Goal: Task Accomplishment & Management: Use online tool/utility

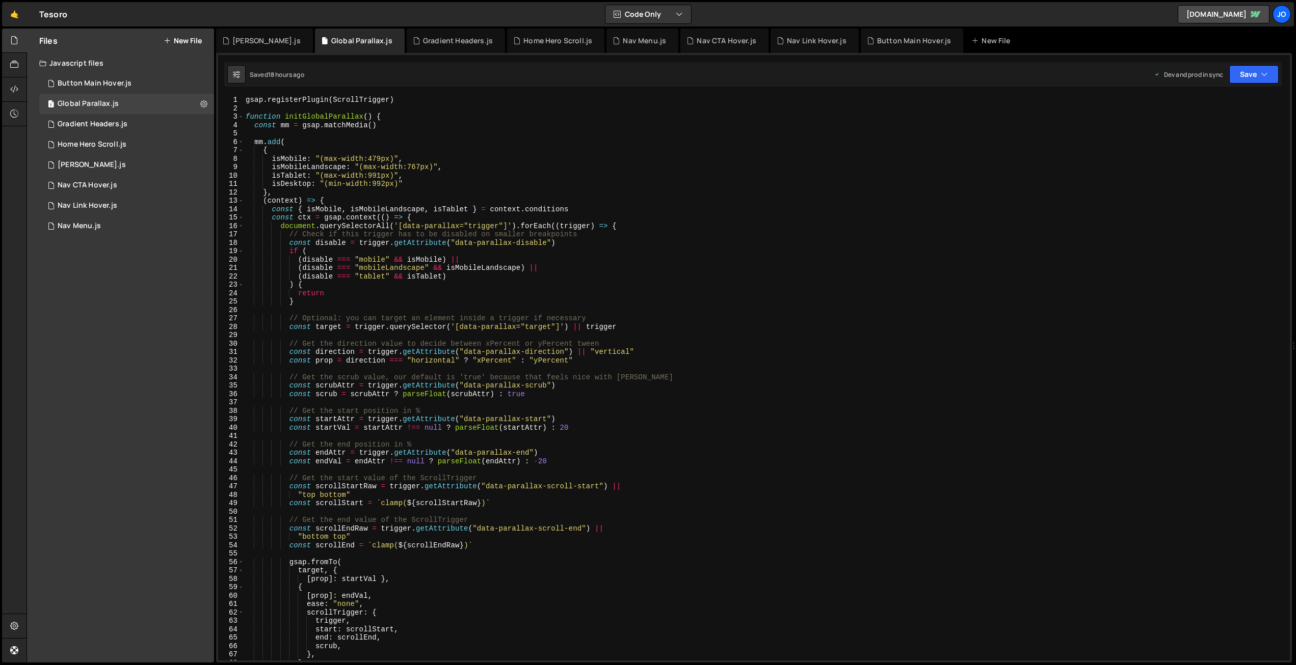
click at [182, 41] on button "New File" at bounding box center [183, 41] width 38 height 8
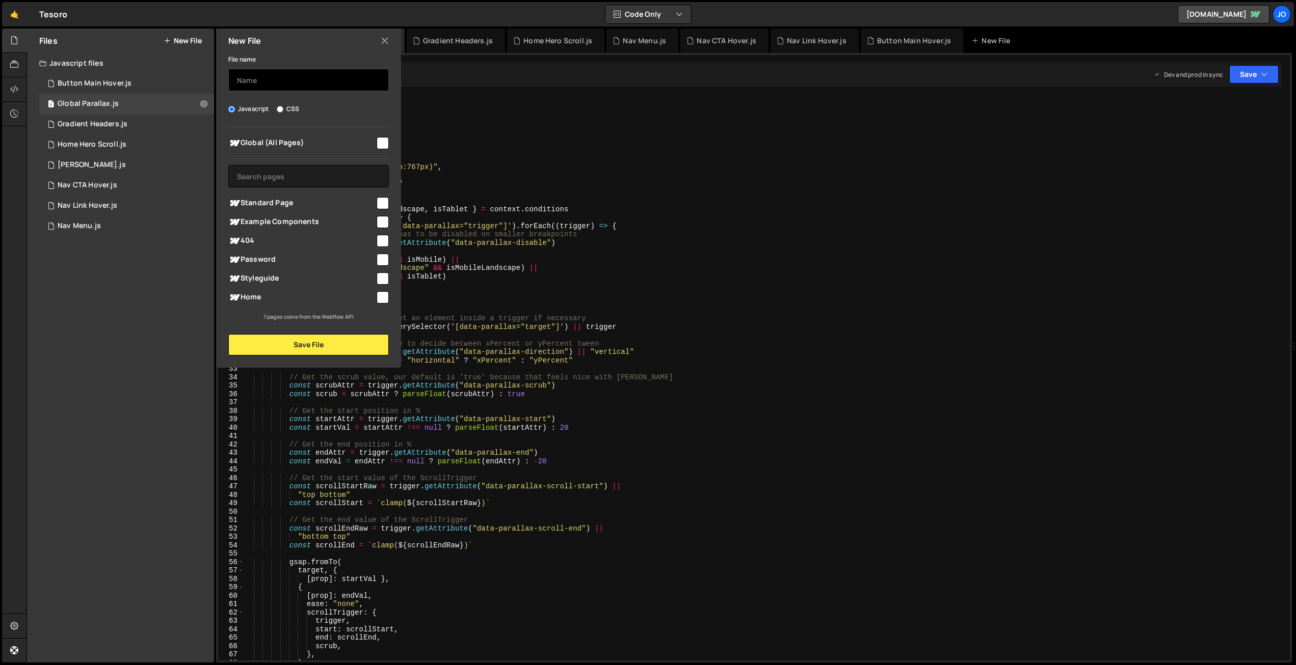
click at [283, 76] on input "text" at bounding box center [308, 80] width 160 height 22
type input "Dynamic Tooltip"
drag, startPoint x: 385, startPoint y: 142, endPoint x: 364, endPoint y: 174, distance: 37.9
click at [385, 142] on input "checkbox" at bounding box center [383, 143] width 12 height 12
checkbox input "true"
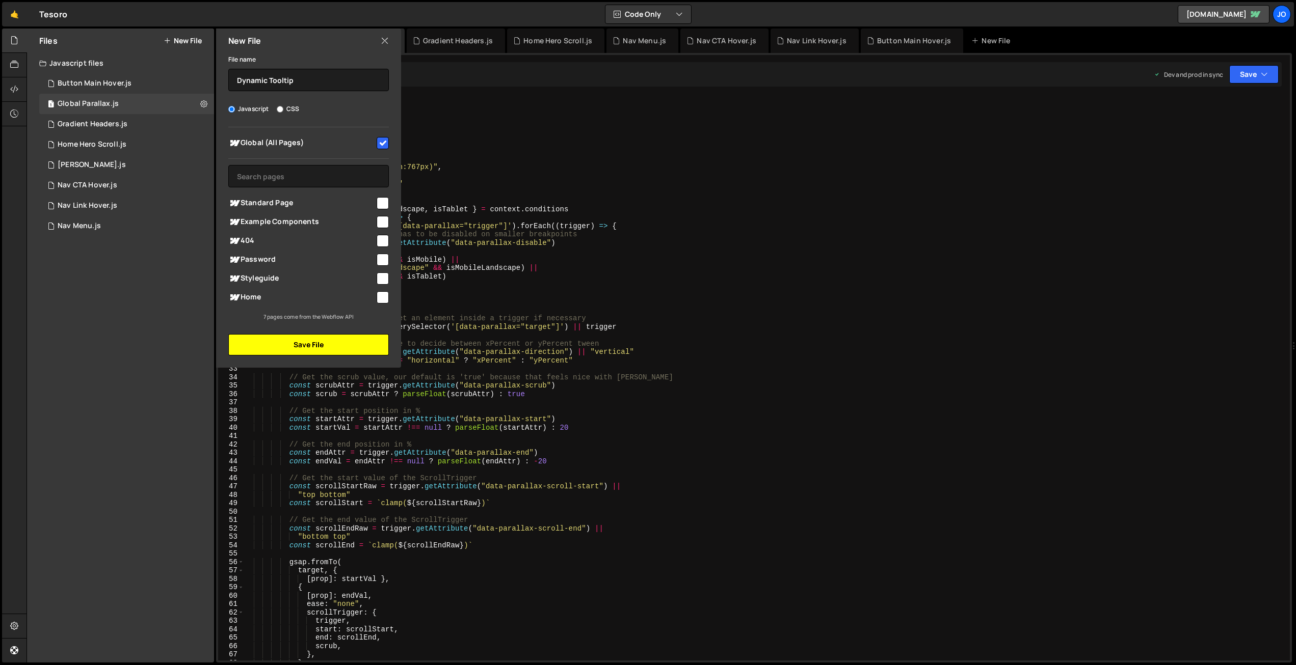
click at [284, 350] on button "Save File" at bounding box center [308, 344] width 160 height 21
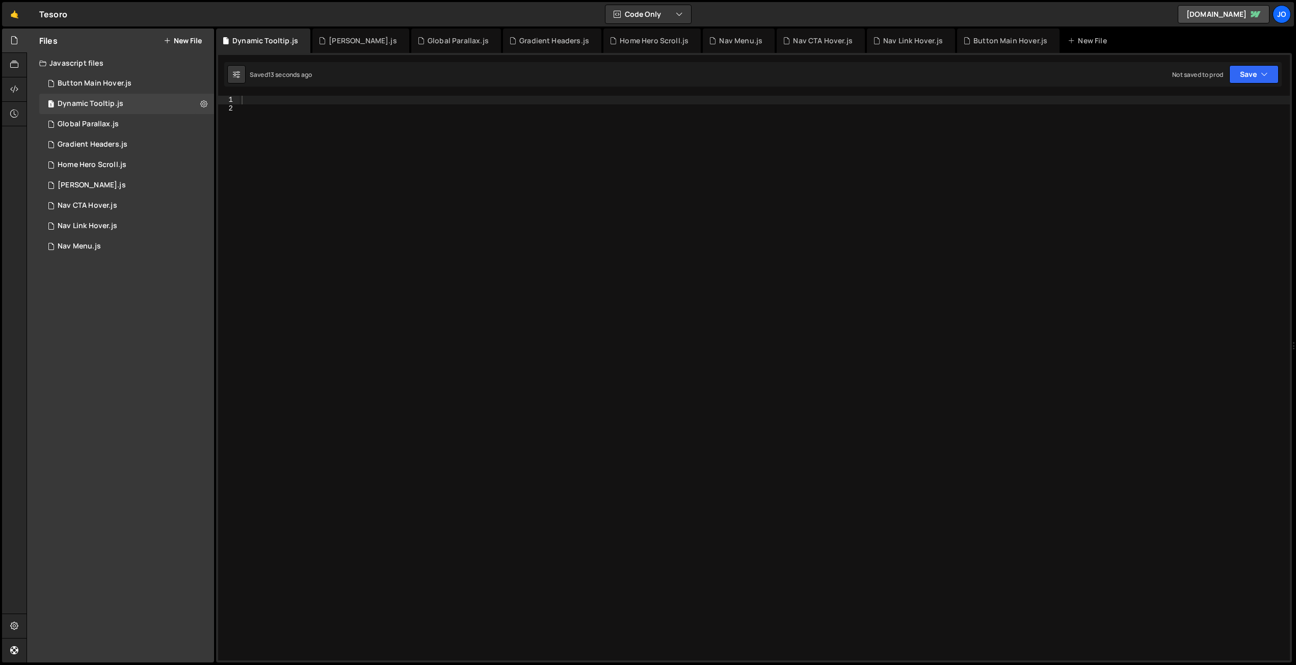
click at [418, 103] on div at bounding box center [764, 387] width 1050 height 582
paste textarea "initDynamicCustomTextCursor();"
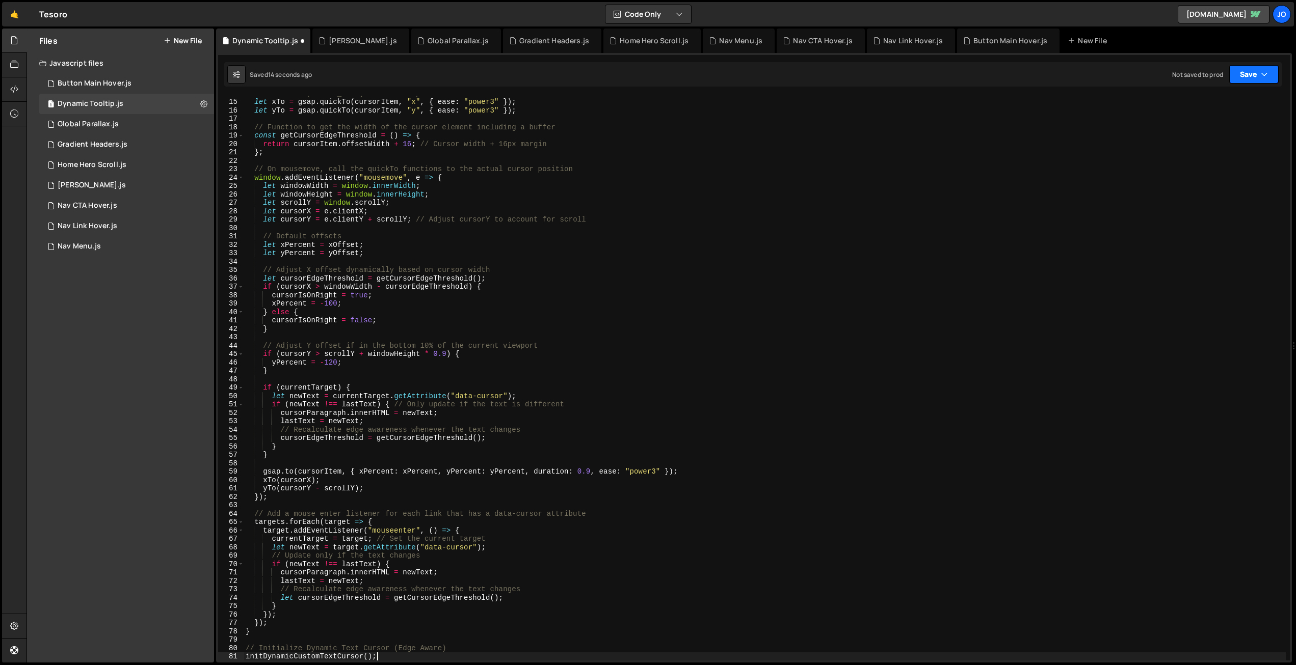
click at [1247, 71] on button "Save" at bounding box center [1253, 74] width 49 height 18
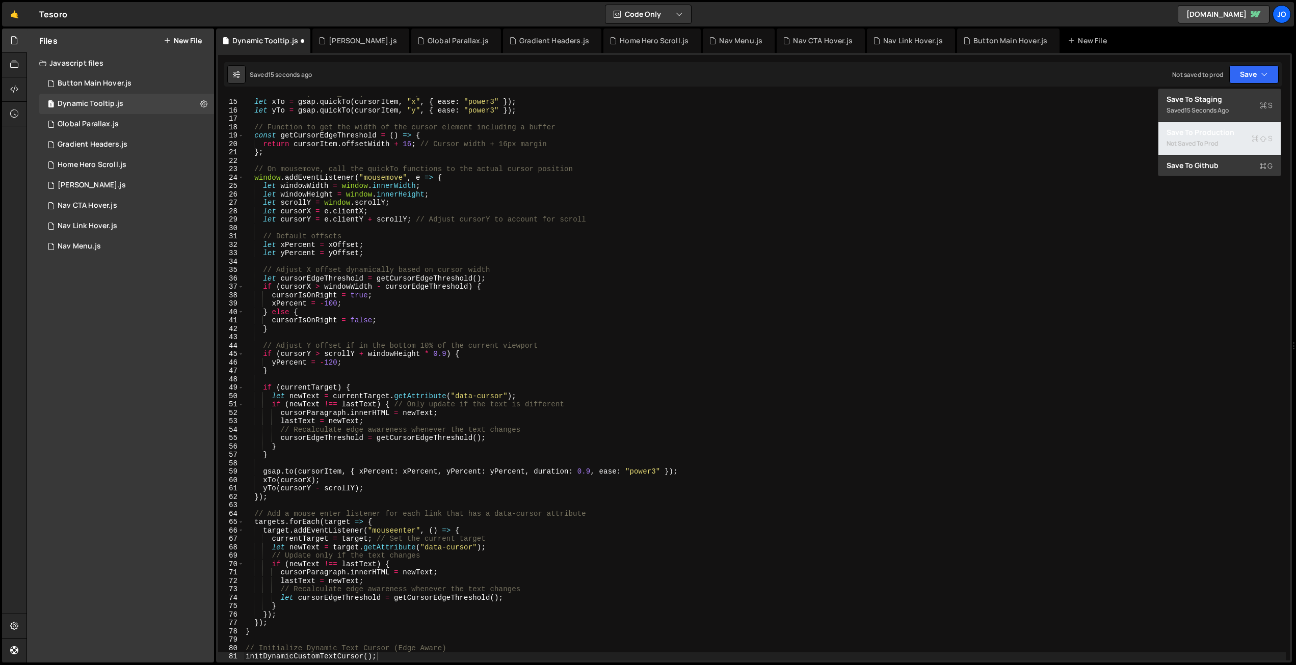
drag, startPoint x: 1202, startPoint y: 141, endPoint x: 1175, endPoint y: 149, distance: 27.7
click at [1202, 141] on div "Not saved to prod" at bounding box center [1219, 144] width 106 height 12
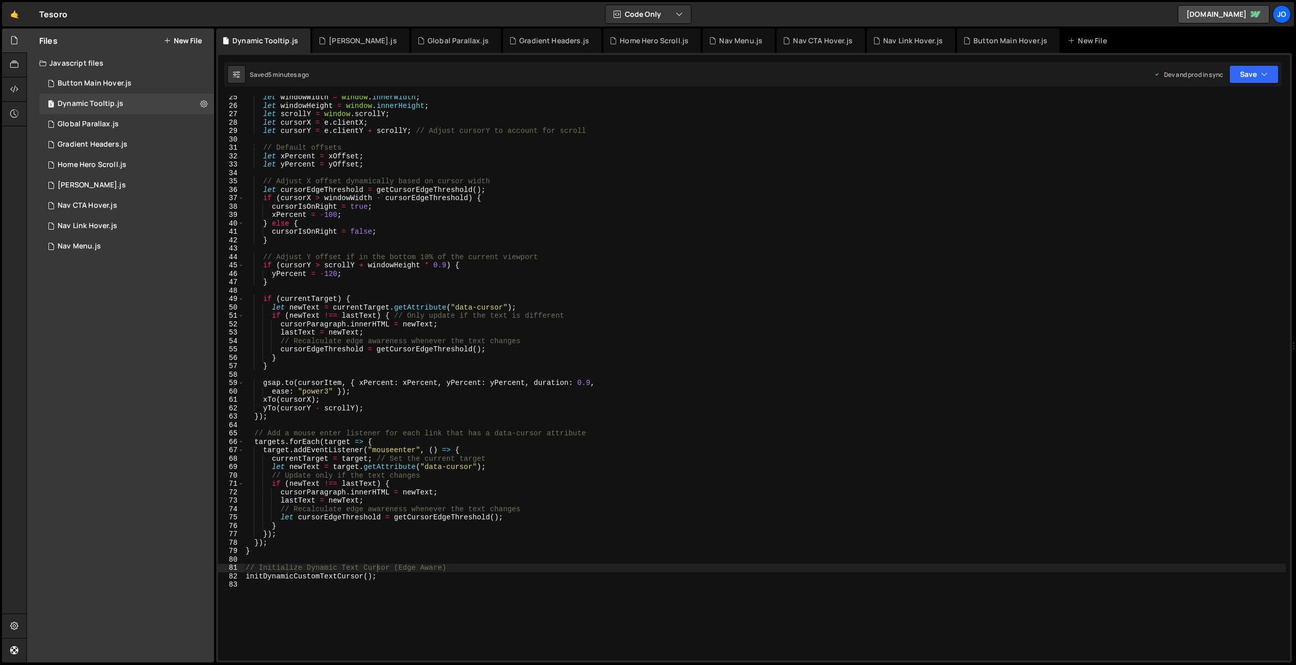
scroll to position [0, 0]
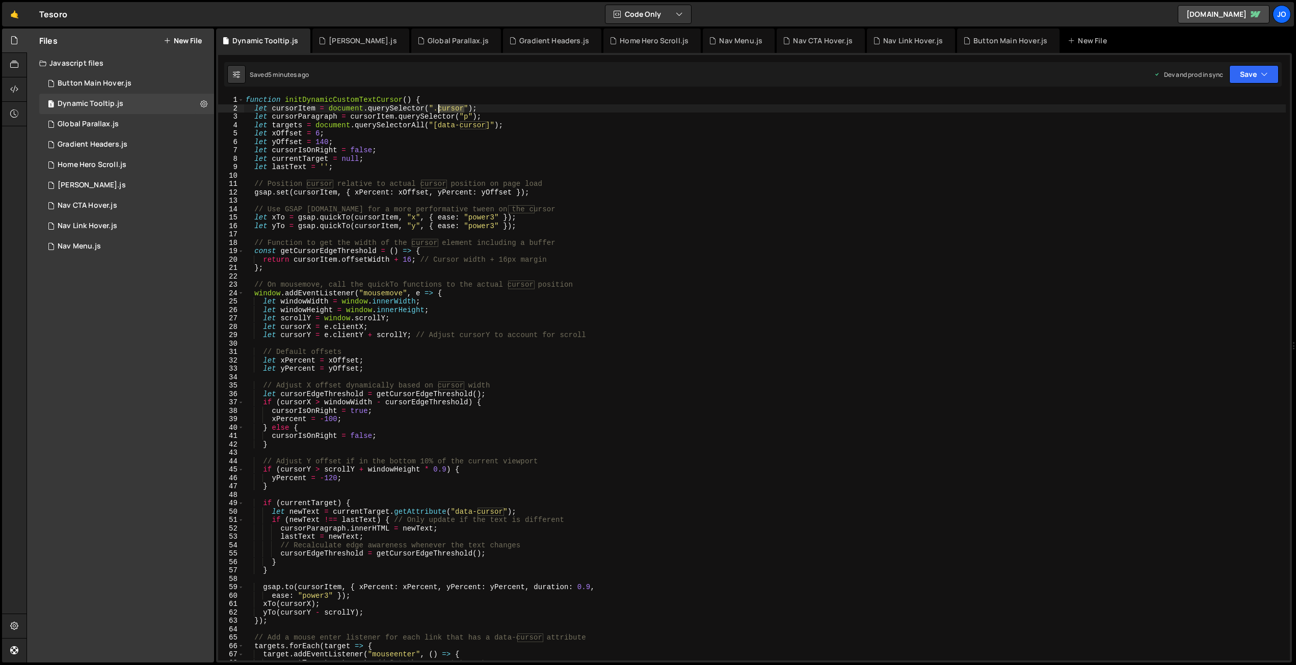
drag, startPoint x: 461, startPoint y: 106, endPoint x: 438, endPoint y: 106, distance: 22.9
click at [438, 106] on div "function initDynamicCustomTextCursor ( ) { let cursorItem = document . querySel…" at bounding box center [765, 387] width 1042 height 582
paste textarea "tooltip"
drag, startPoint x: 505, startPoint y: 127, endPoint x: 555, endPoint y: 161, distance: 60.5
click at [505, 127] on div "function initDynamicCustomTextCursor ( ) { let cursorItem = document . querySel…" at bounding box center [765, 387] width 1042 height 582
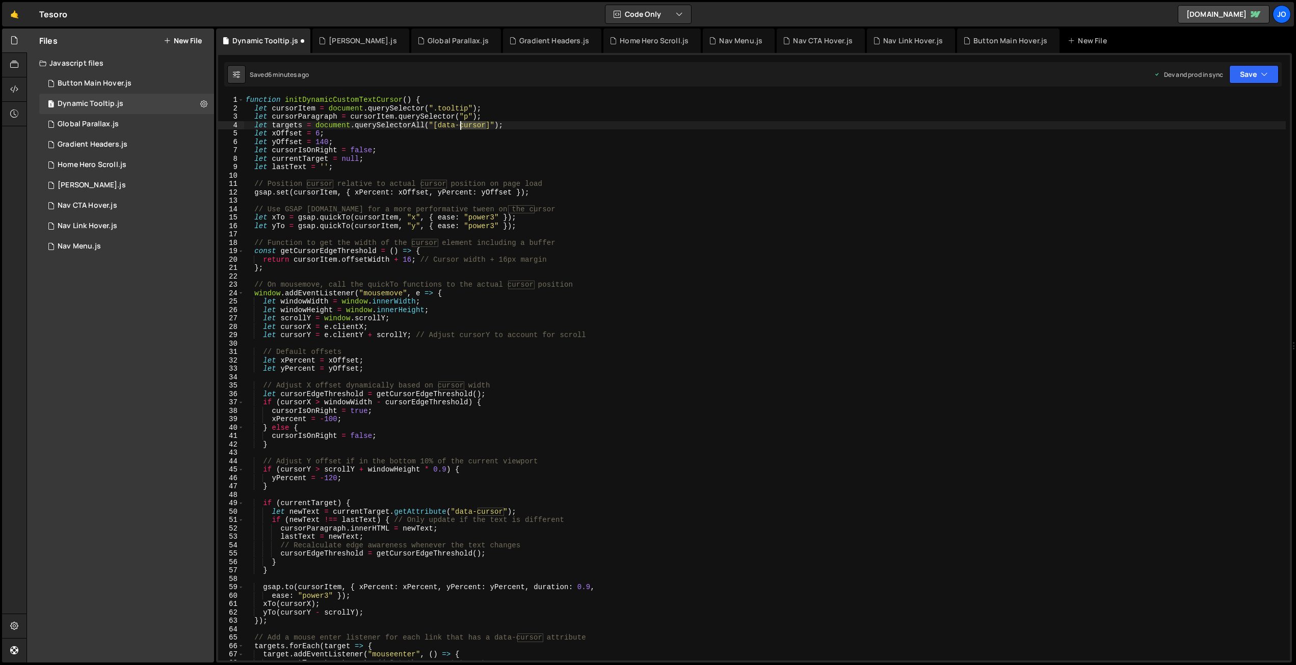
drag, startPoint x: 488, startPoint y: 125, endPoint x: 460, endPoint y: 124, distance: 28.0
click at [460, 124] on div "function initDynamicCustomTextCursor ( ) { let cursorItem = document . querySel…" at bounding box center [765, 387] width 1042 height 582
paste textarea "tooltip"
drag, startPoint x: 502, startPoint y: 510, endPoint x: 507, endPoint y: 490, distance: 20.9
click at [478, 509] on div "function initDynamicCustomTextCursor ( ) { let cursorItem = document . querySel…" at bounding box center [765, 387] width 1042 height 582
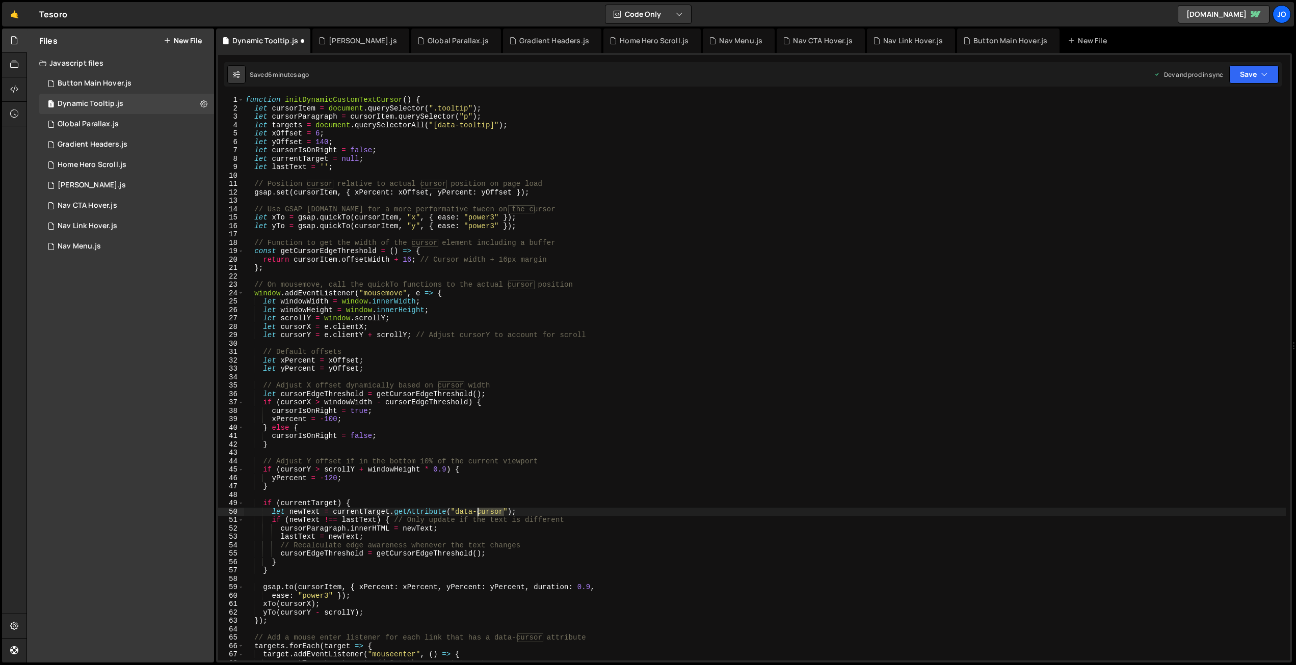
paste textarea "tooltip"
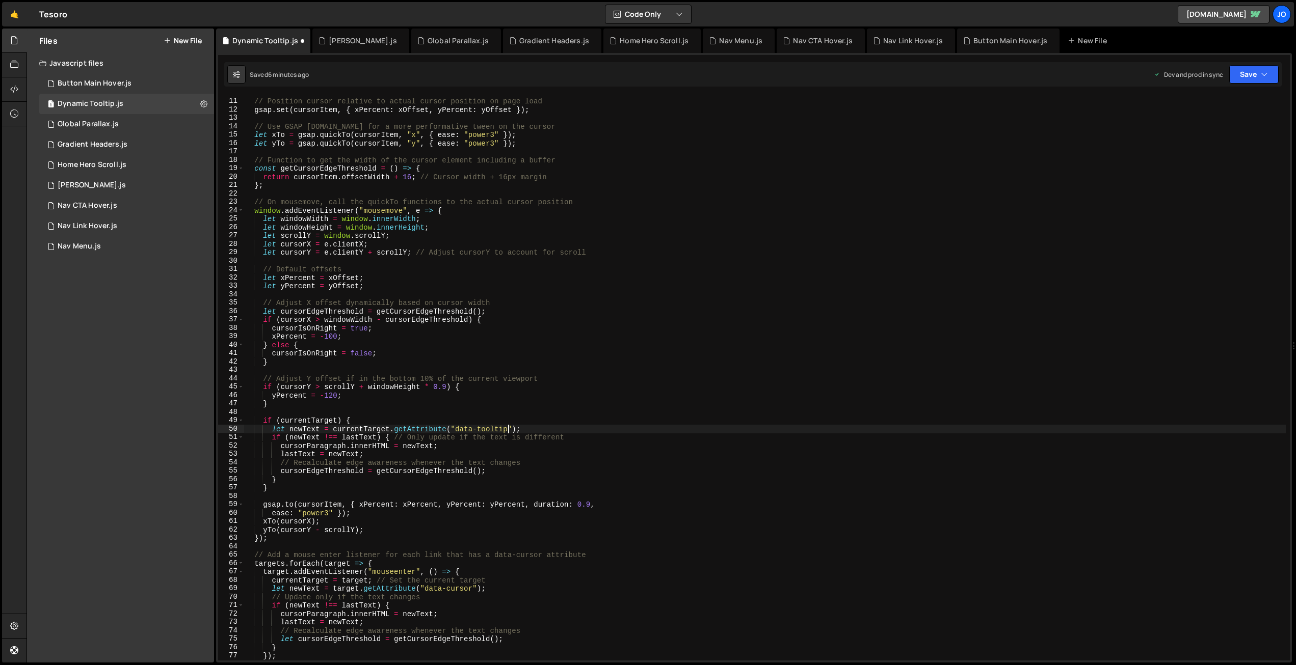
scroll to position [91, 0]
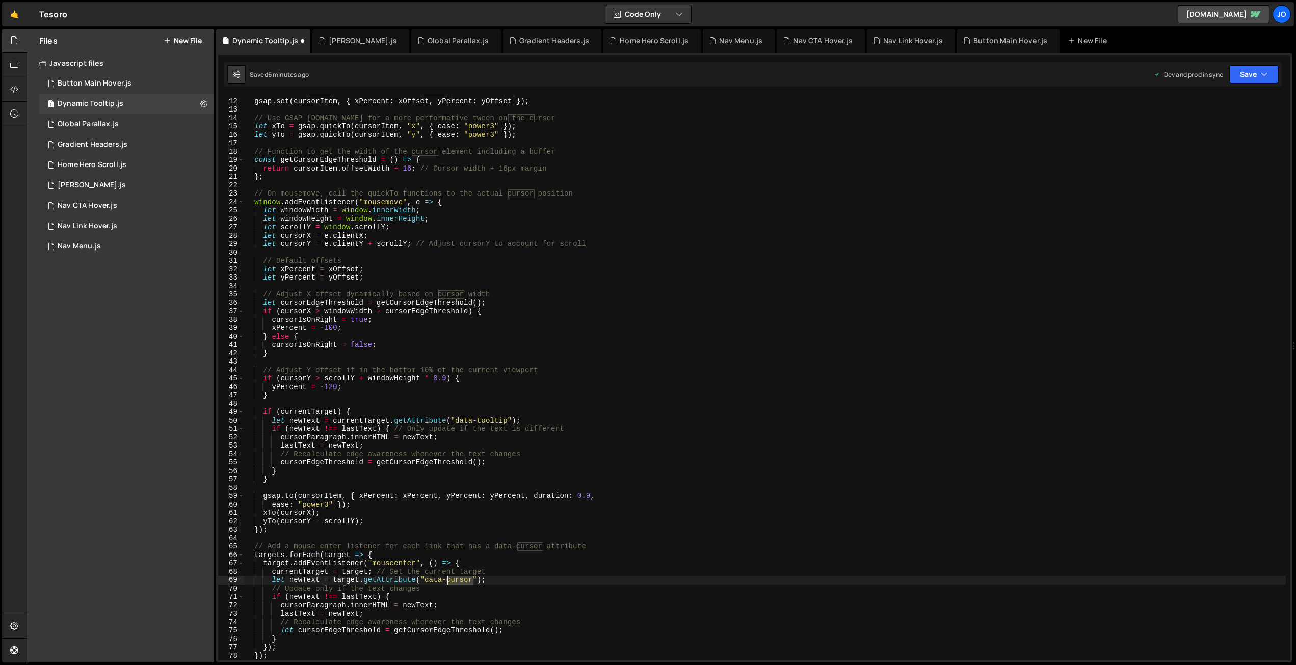
drag, startPoint x: 472, startPoint y: 579, endPoint x: 489, endPoint y: 559, distance: 25.3
click at [445, 578] on div "// Position cursor relative to actual cursor position on page load gsap . set (…" at bounding box center [765, 380] width 1042 height 582
paste textarea "tooltip"
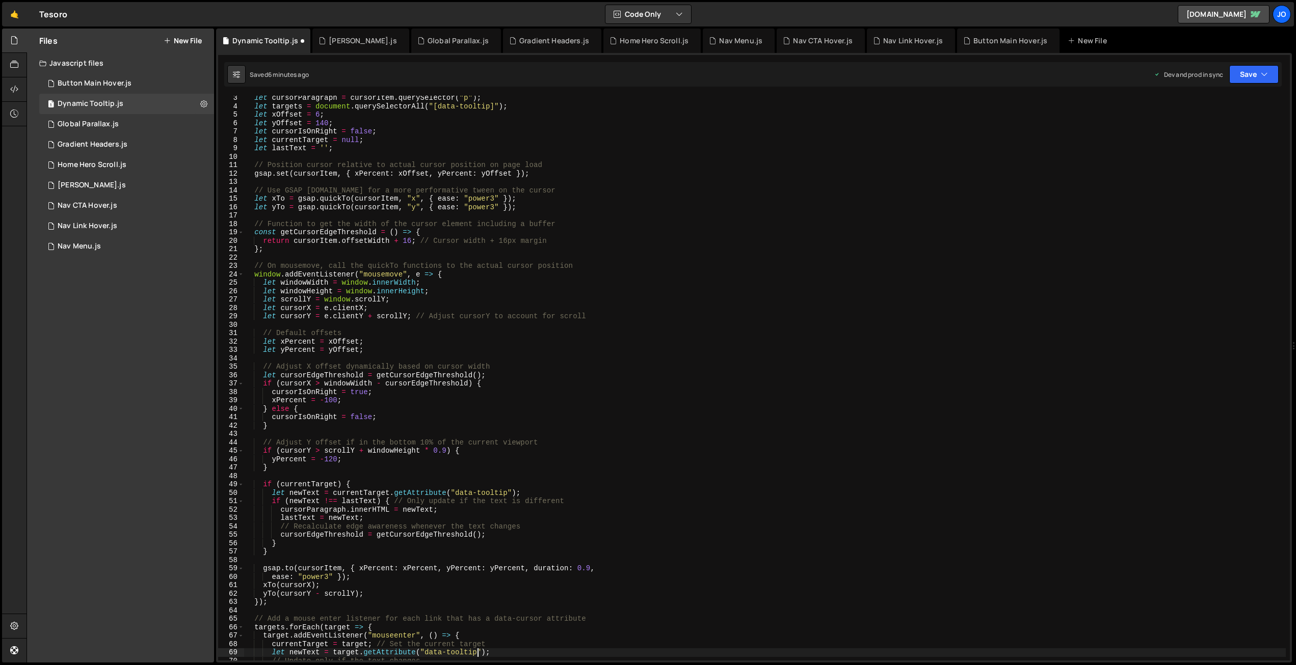
scroll to position [0, 0]
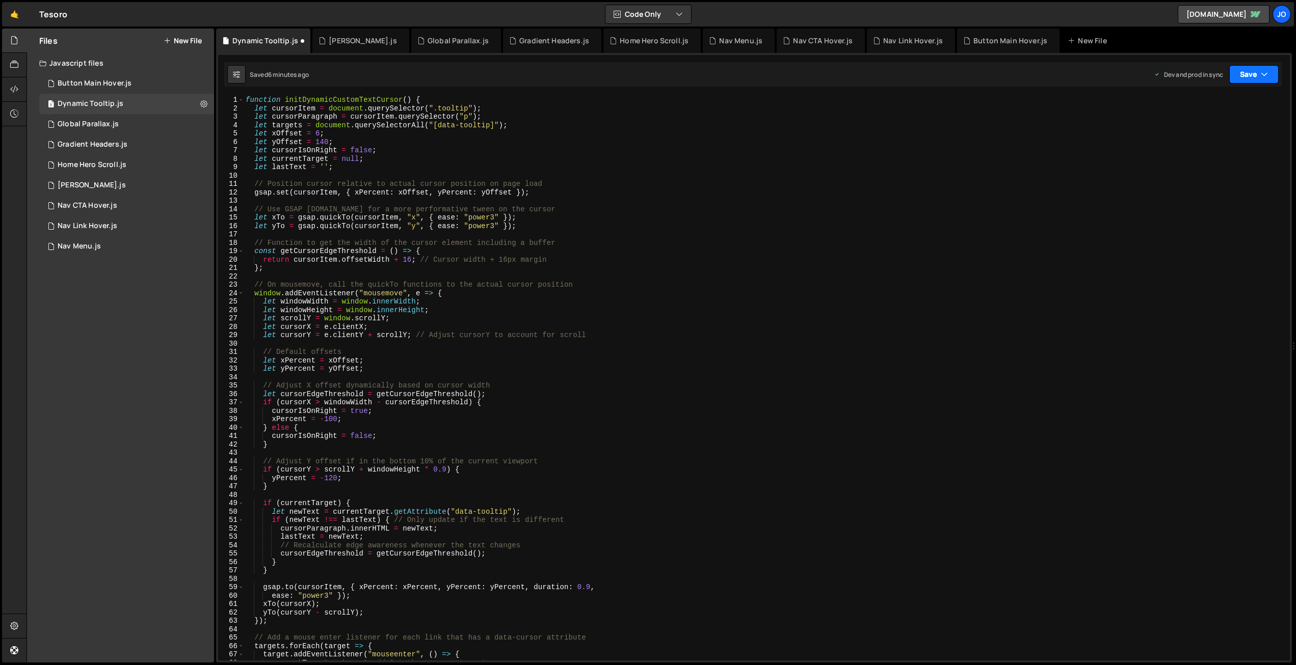
click at [1270, 73] on button "Save" at bounding box center [1253, 74] width 49 height 18
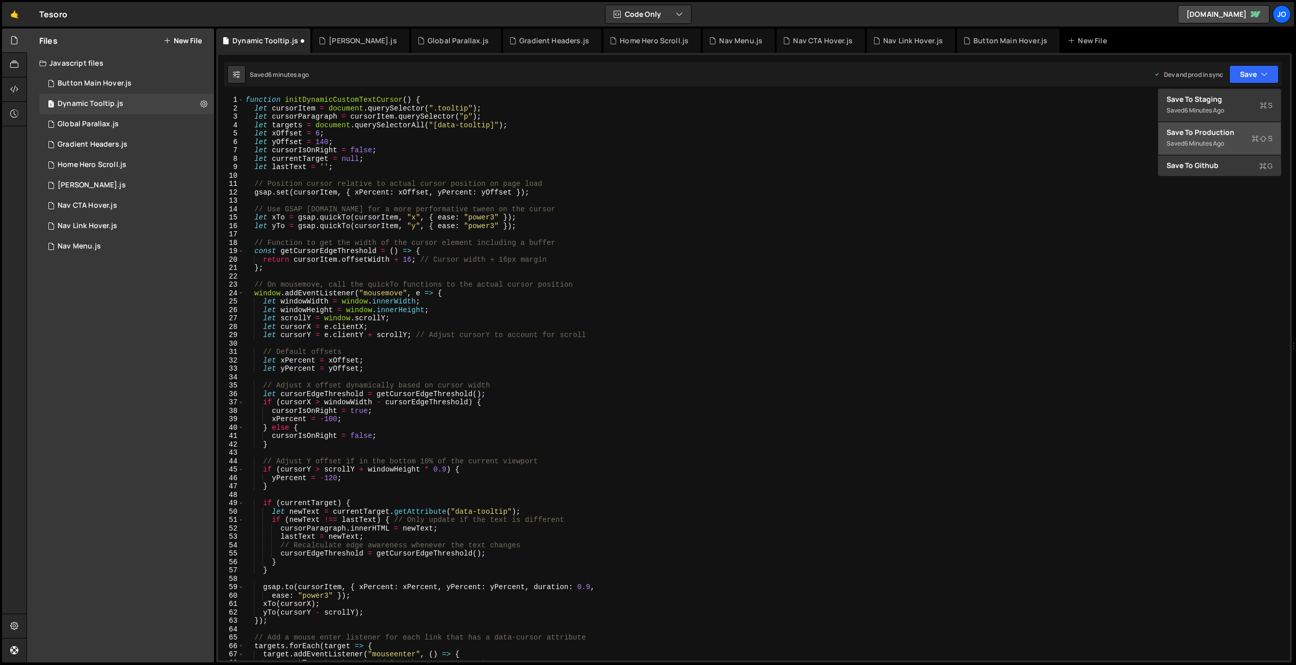
click at [1241, 138] on div "Saved 6 minutes ago" at bounding box center [1219, 144] width 106 height 12
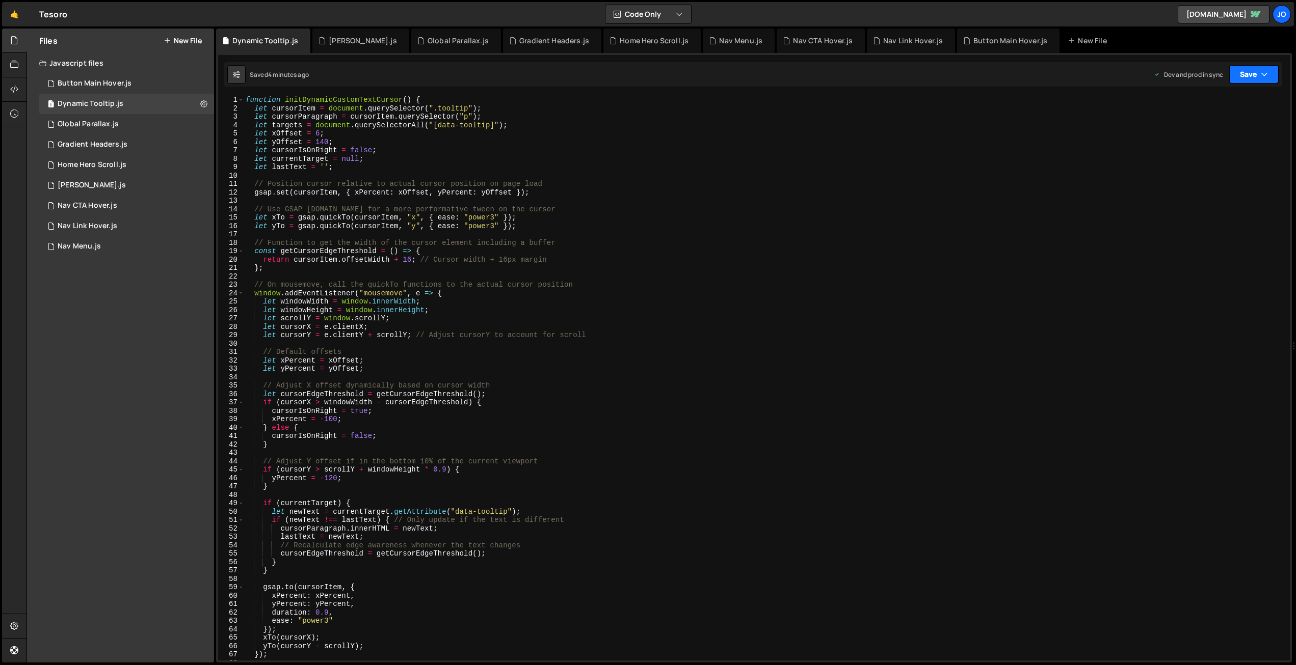
click at [1264, 73] on icon "button" at bounding box center [1264, 74] width 7 height 10
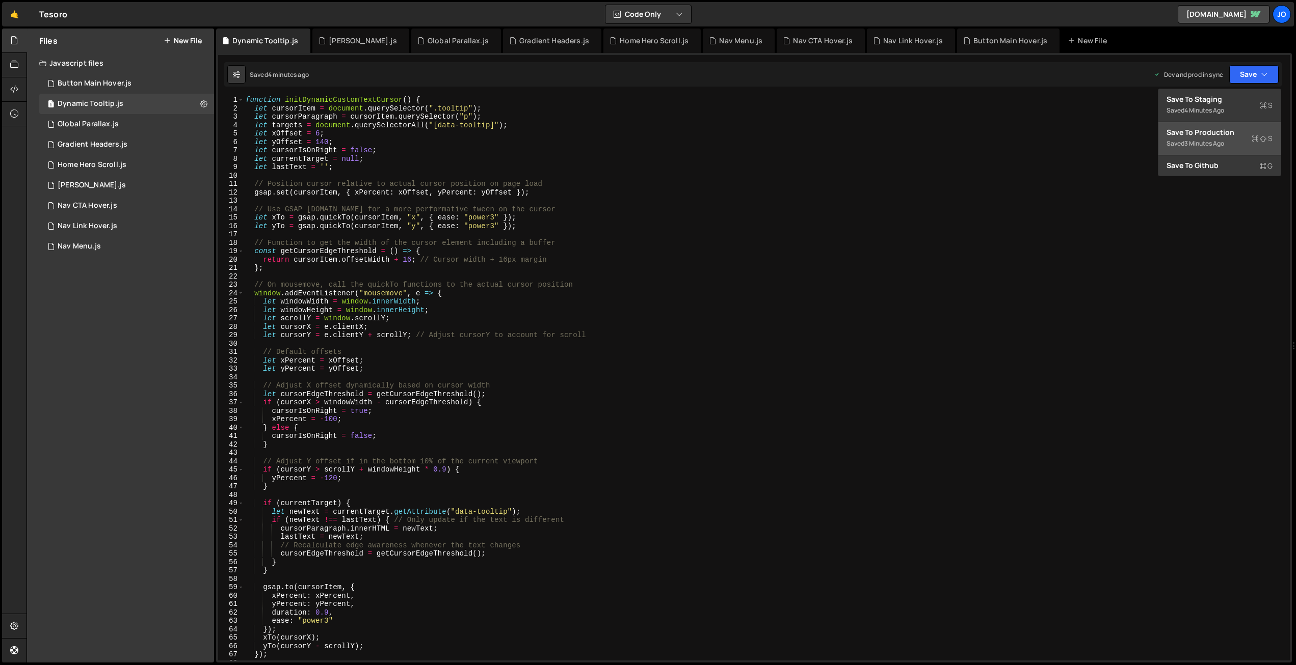
click at [1215, 134] on div "Save to Production S" at bounding box center [1219, 132] width 106 height 10
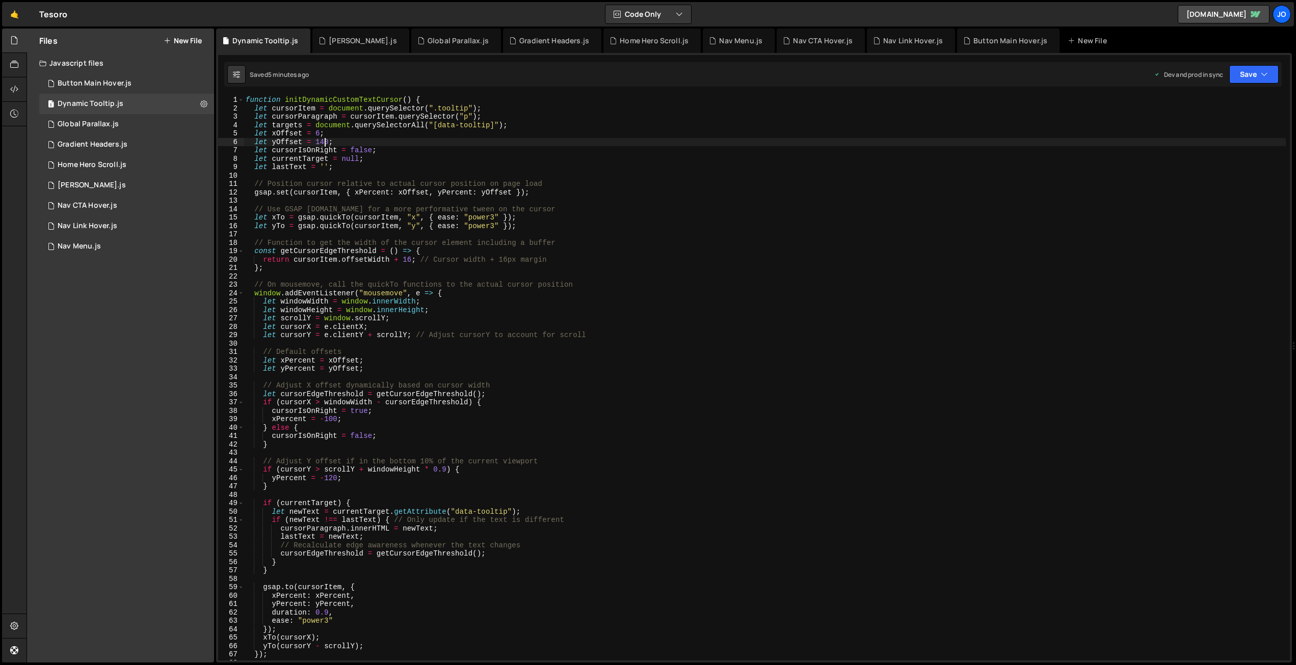
click at [324, 140] on div "function initDynamicCustomTextCursor ( ) { let cursorItem = document . querySel…" at bounding box center [765, 387] width 1042 height 582
click at [364, 168] on div "function initDynamicCustomTextCursor ( ) { let cursorItem = document . querySel…" at bounding box center [765, 387] width 1042 height 582
drag, startPoint x: 547, startPoint y: 258, endPoint x: 419, endPoint y: 257, distance: 127.9
click at [419, 257] on div "function initDynamicCustomTextCursor ( ) { let cursorItem = document . querySel…" at bounding box center [765, 387] width 1042 height 582
drag, startPoint x: 543, startPoint y: 242, endPoint x: 328, endPoint y: 233, distance: 215.7
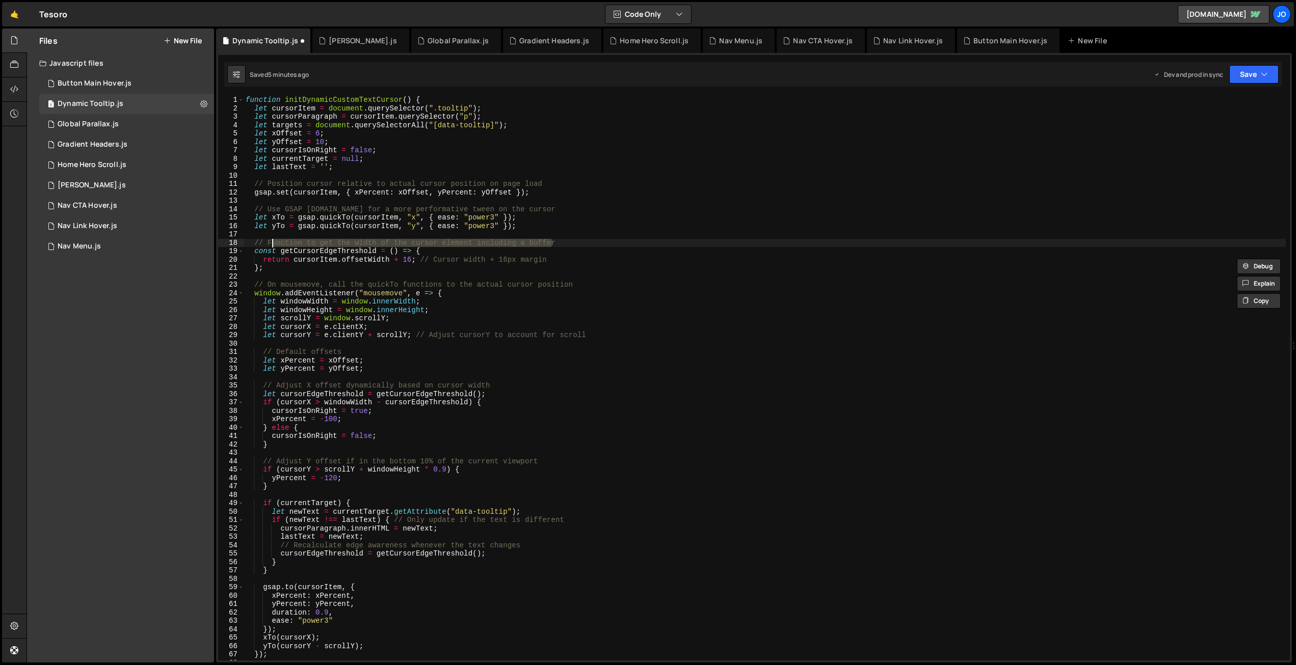
click at [271, 243] on div "function initDynamicCustomTextCursor ( ) { let cursorItem = document . querySel…" at bounding box center [765, 387] width 1042 height 582
click at [372, 219] on div "function initDynamicCustomTextCursor ( ) { let cursorItem = document . querySel…" at bounding box center [765, 387] width 1042 height 582
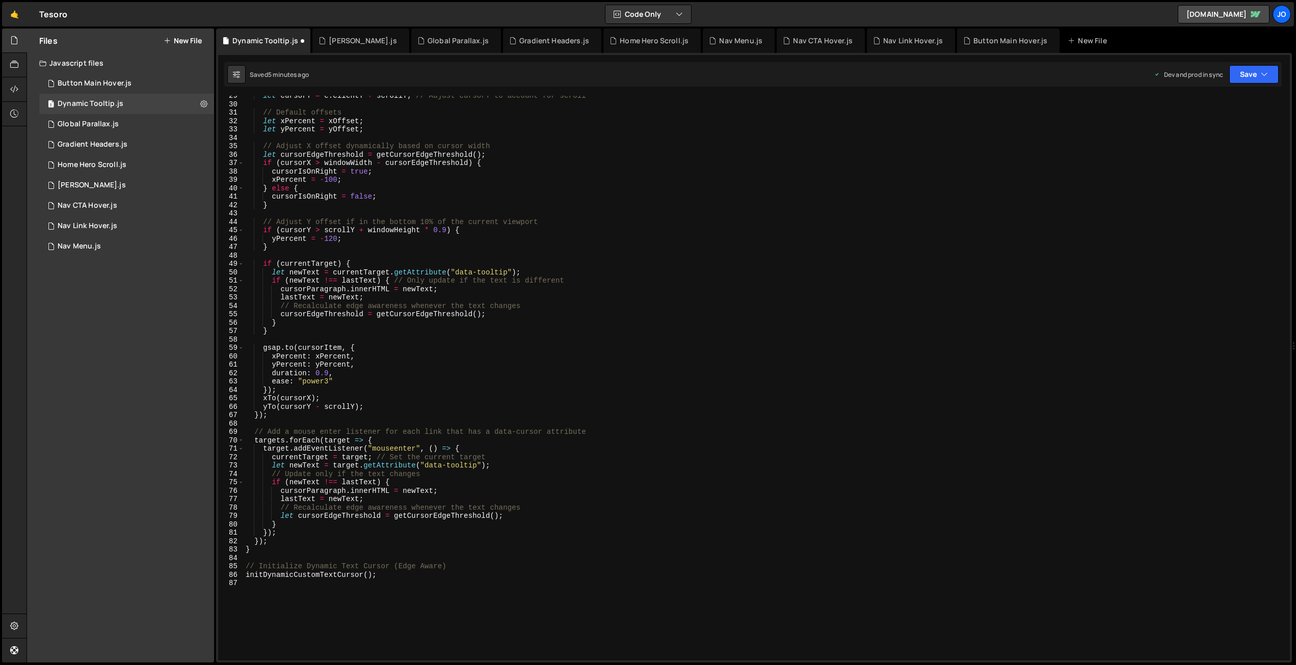
scroll to position [238, 0]
click at [1268, 67] on button "Save" at bounding box center [1253, 74] width 49 height 18
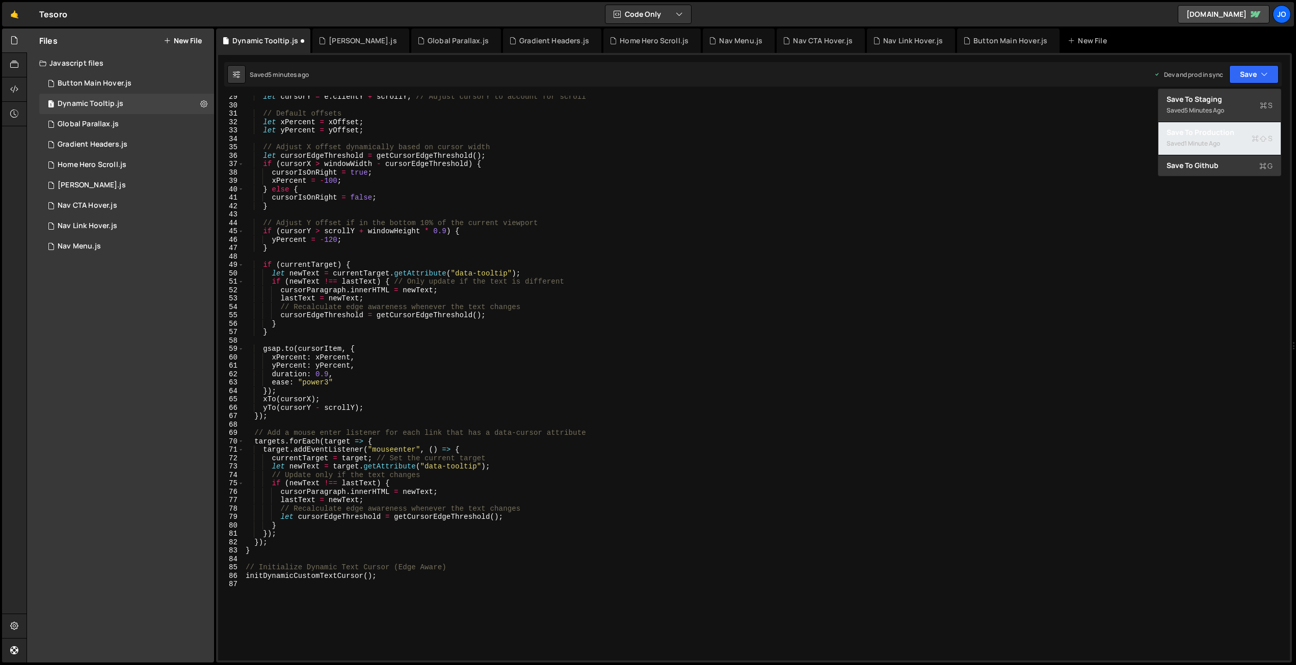
click at [1222, 136] on div "Save to Production S" at bounding box center [1219, 132] width 106 height 10
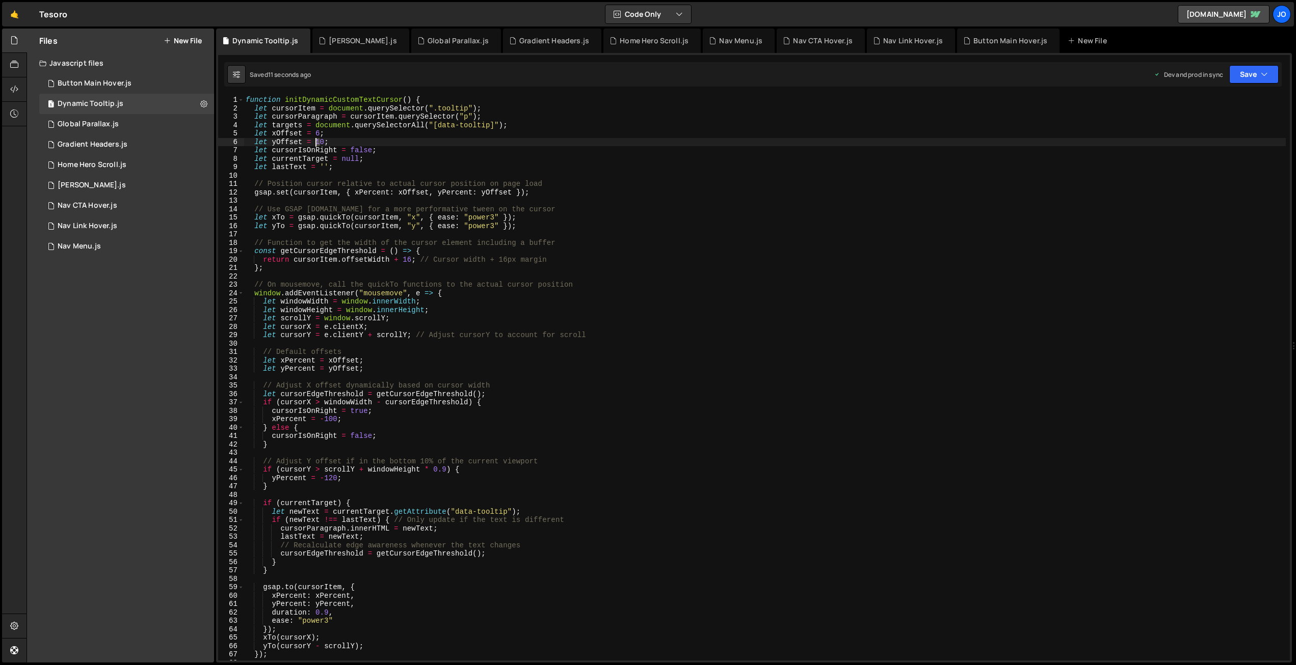
click at [317, 141] on div "function initDynamicCustomTextCursor ( ) { let cursorItem = document . querySel…" at bounding box center [765, 387] width 1042 height 582
drag, startPoint x: 1255, startPoint y: 75, endPoint x: 1245, endPoint y: 91, distance: 19.1
click at [1255, 75] on button "Save" at bounding box center [1253, 74] width 49 height 18
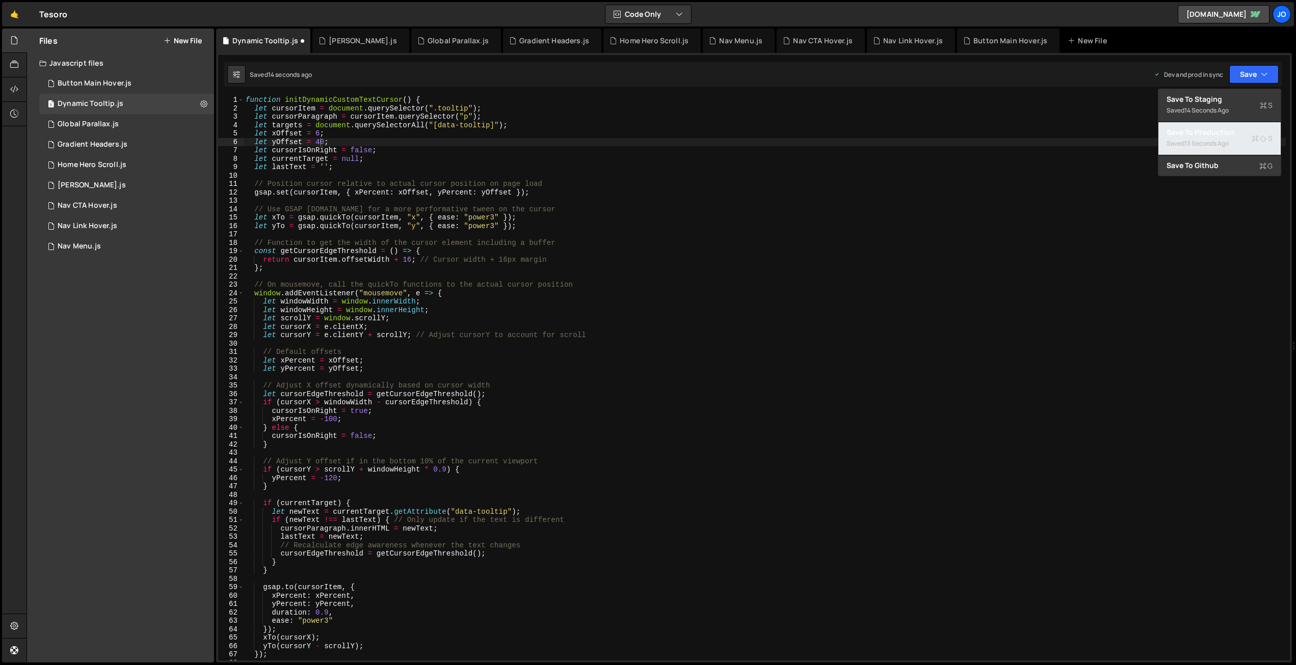
drag, startPoint x: 1222, startPoint y: 142, endPoint x: 990, endPoint y: 137, distance: 231.9
click at [1221, 142] on div "13 seconds ago" at bounding box center [1206, 143] width 44 height 9
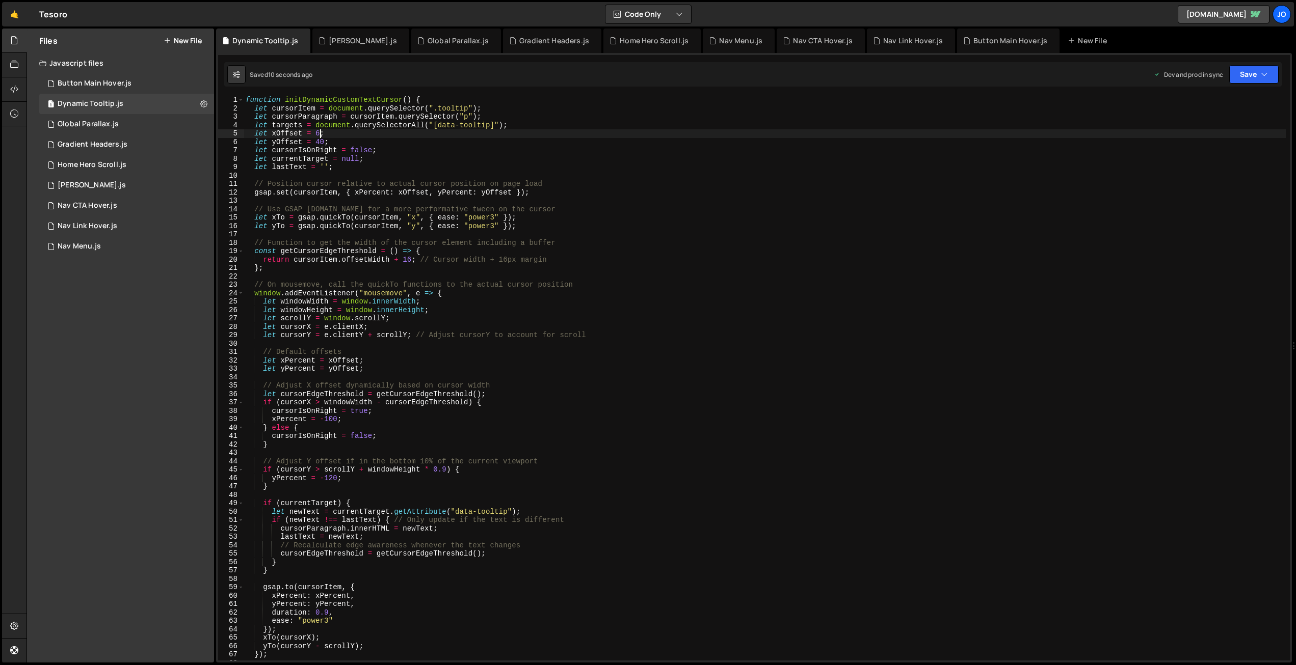
click at [319, 131] on div "function initDynamicCustomTextCursor ( ) { let cursorItem = document . querySel…" at bounding box center [765, 387] width 1042 height 582
click at [383, 125] on div "function initDynamicCustomTextCursor ( ) { let cursorItem = document . querySel…" at bounding box center [765, 387] width 1042 height 582
drag, startPoint x: 320, startPoint y: 140, endPoint x: 330, endPoint y: 145, distance: 11.4
click at [320, 140] on div "function initDynamicCustomTextCursor ( ) { let cursorItem = document . querySel…" at bounding box center [765, 387] width 1042 height 582
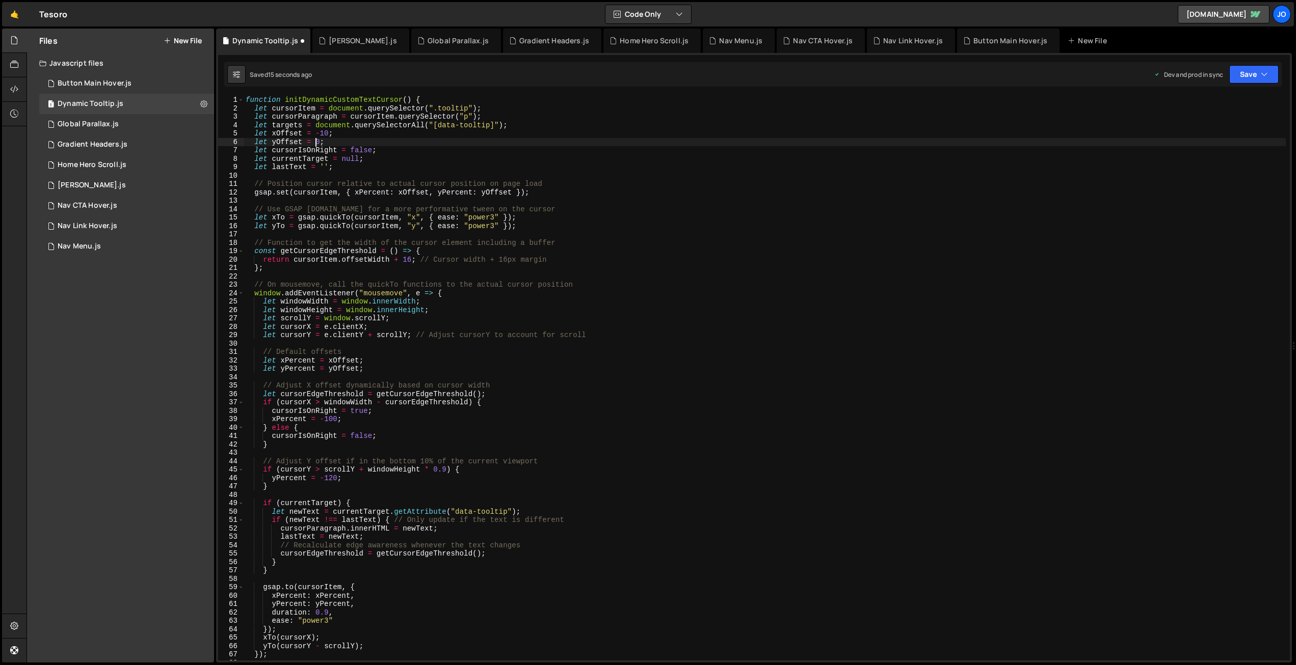
scroll to position [0, 5]
drag, startPoint x: 1266, startPoint y: 72, endPoint x: 1232, endPoint y: 102, distance: 45.5
click at [1265, 72] on icon "button" at bounding box center [1264, 74] width 7 height 10
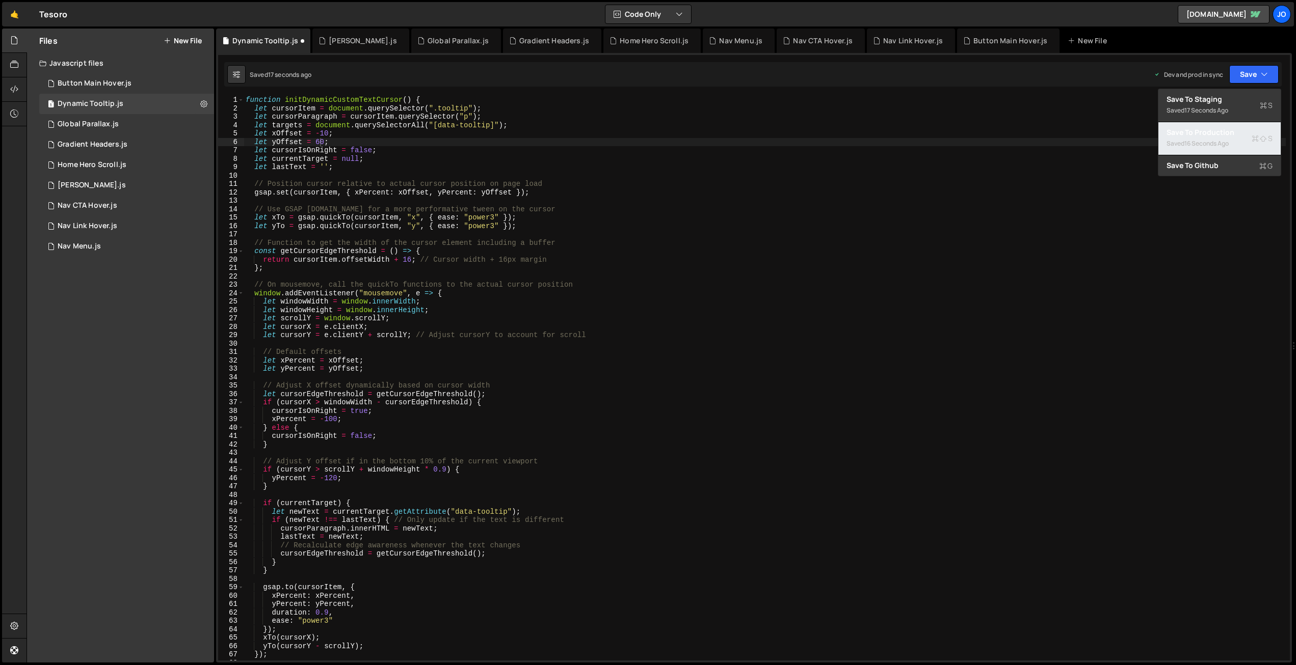
drag, startPoint x: 1220, startPoint y: 141, endPoint x: 1037, endPoint y: 118, distance: 184.3
click at [1220, 141] on div "16 seconds ago" at bounding box center [1206, 143] width 44 height 9
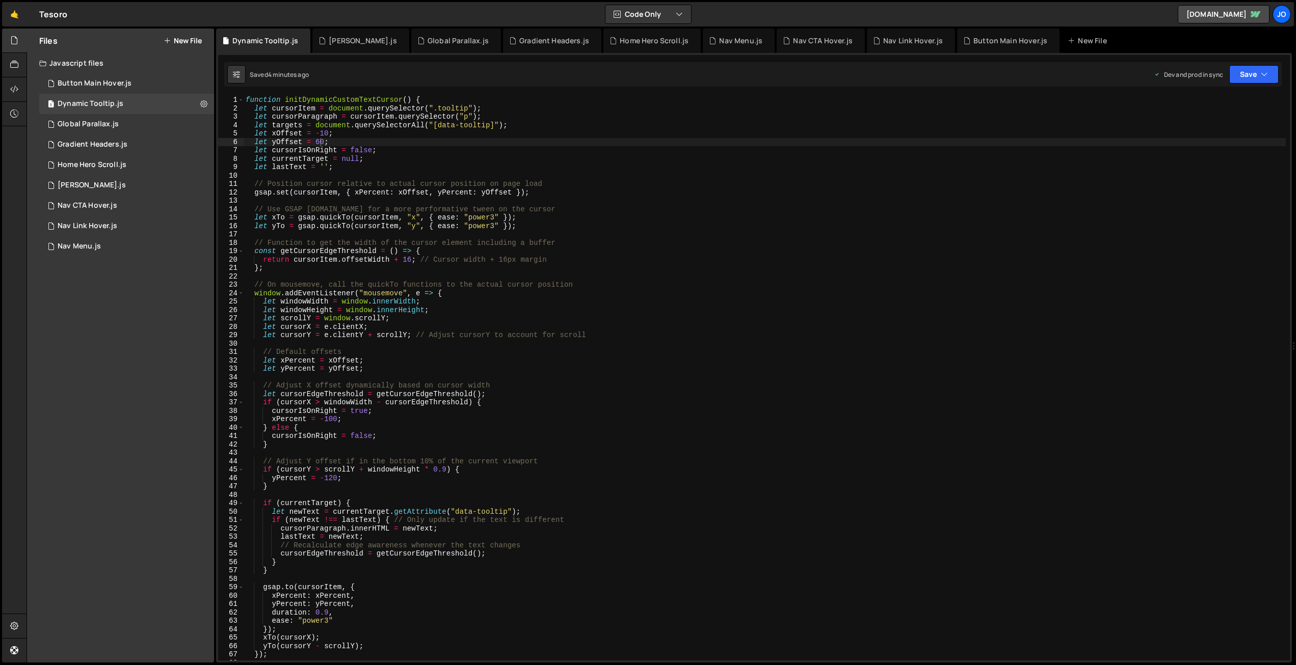
click at [320, 140] on div "function initDynamicCustomTextCursor ( ) { let cursorItem = document . querySel…" at bounding box center [765, 387] width 1042 height 582
type textarea "let yOffset = 80;"
click at [1237, 71] on button "Save" at bounding box center [1253, 74] width 49 height 18
click at [1211, 141] on div "4 minutes ago" at bounding box center [1204, 143] width 40 height 9
click at [519, 41] on div "Gradient Headers.js" at bounding box center [554, 41] width 70 height 10
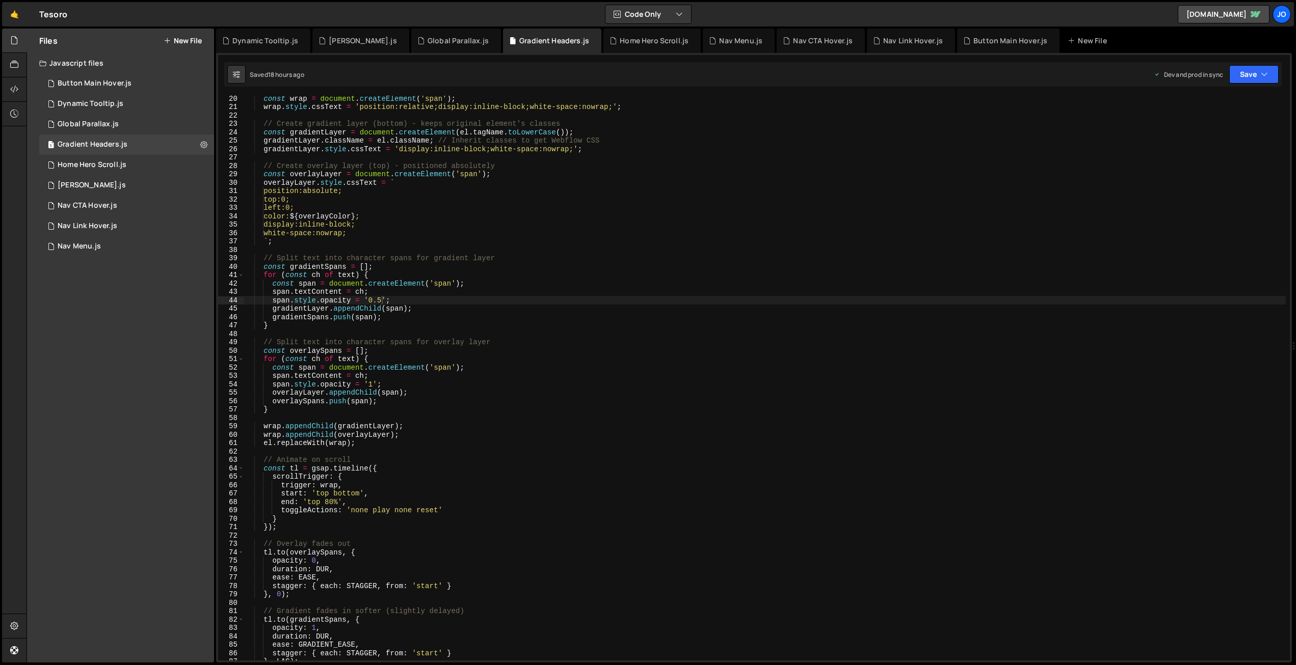
scroll to position [161, 0]
click at [351, 304] on div "const wrap = document . createElement ( 'span' ) ; wrap . style . cssText = 'po…" at bounding box center [764, 385] width 1041 height 582
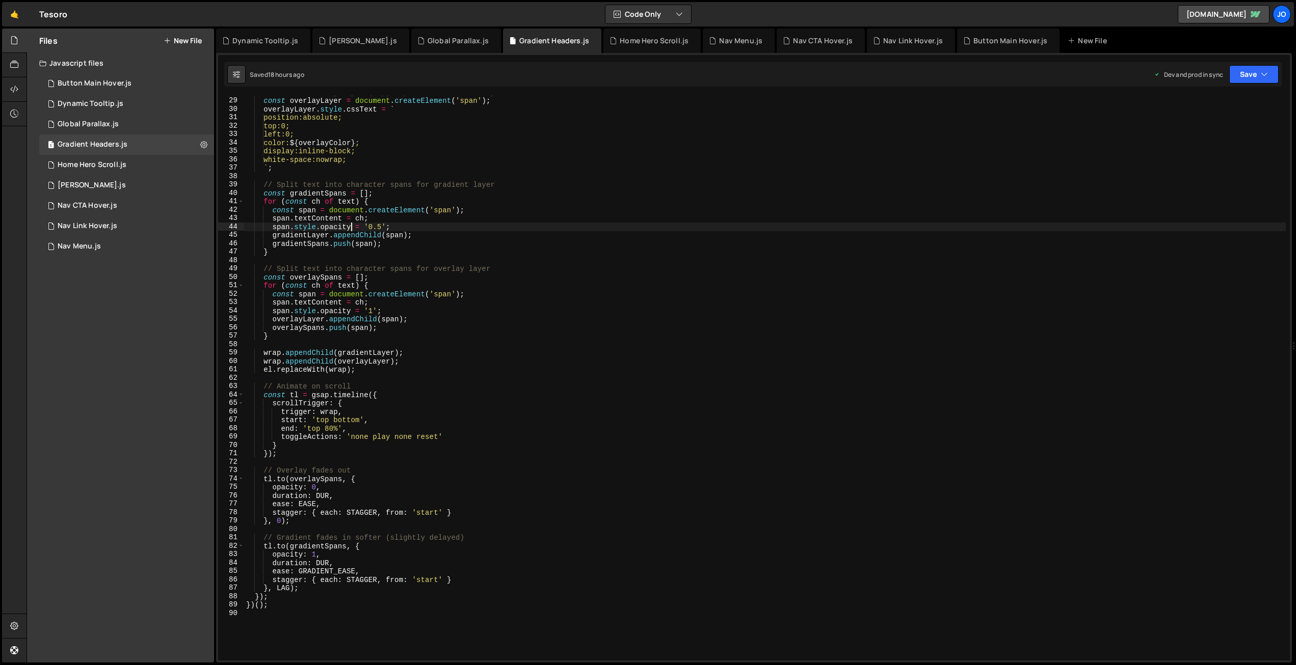
scroll to position [238, 0]
drag, startPoint x: 374, startPoint y: 222, endPoint x: 369, endPoint y: 221, distance: 5.1
click at [369, 221] on div "const overlayLayer = document . createElement ( 'span' ) ; overlayLayer . style…" at bounding box center [764, 384] width 1041 height 582
drag, startPoint x: 1263, startPoint y: 73, endPoint x: 1233, endPoint y: 105, distance: 43.6
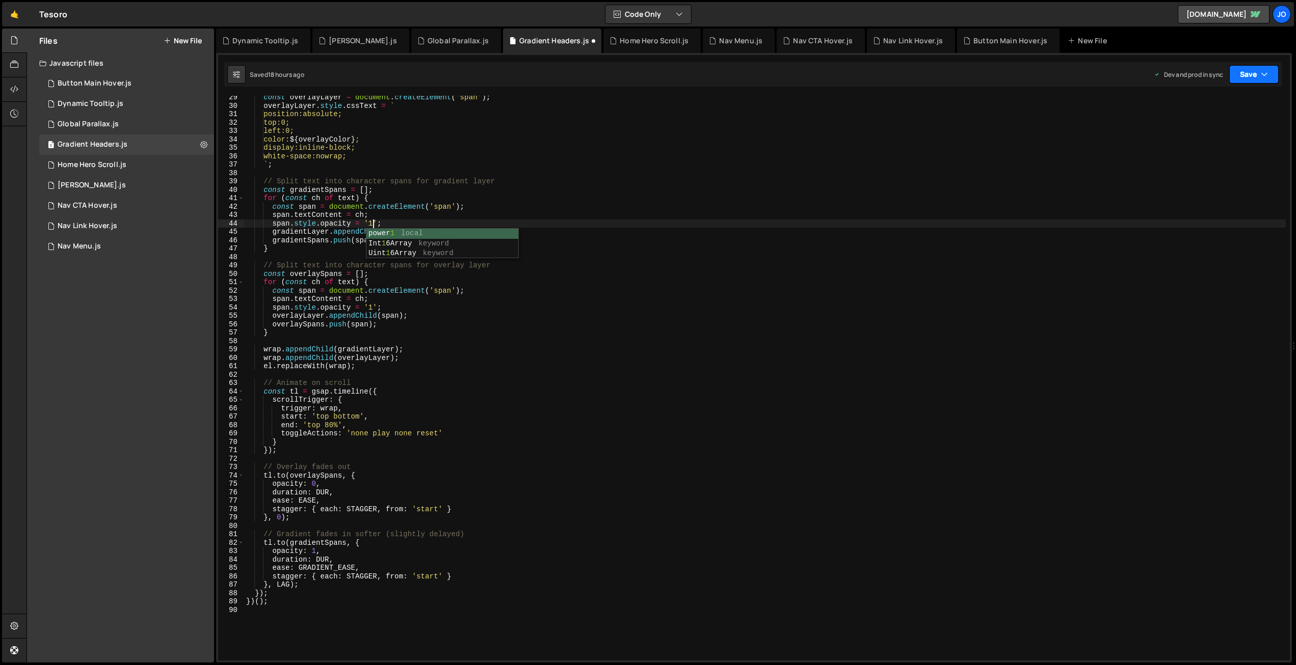
click at [1263, 73] on icon "button" at bounding box center [1264, 74] width 7 height 10
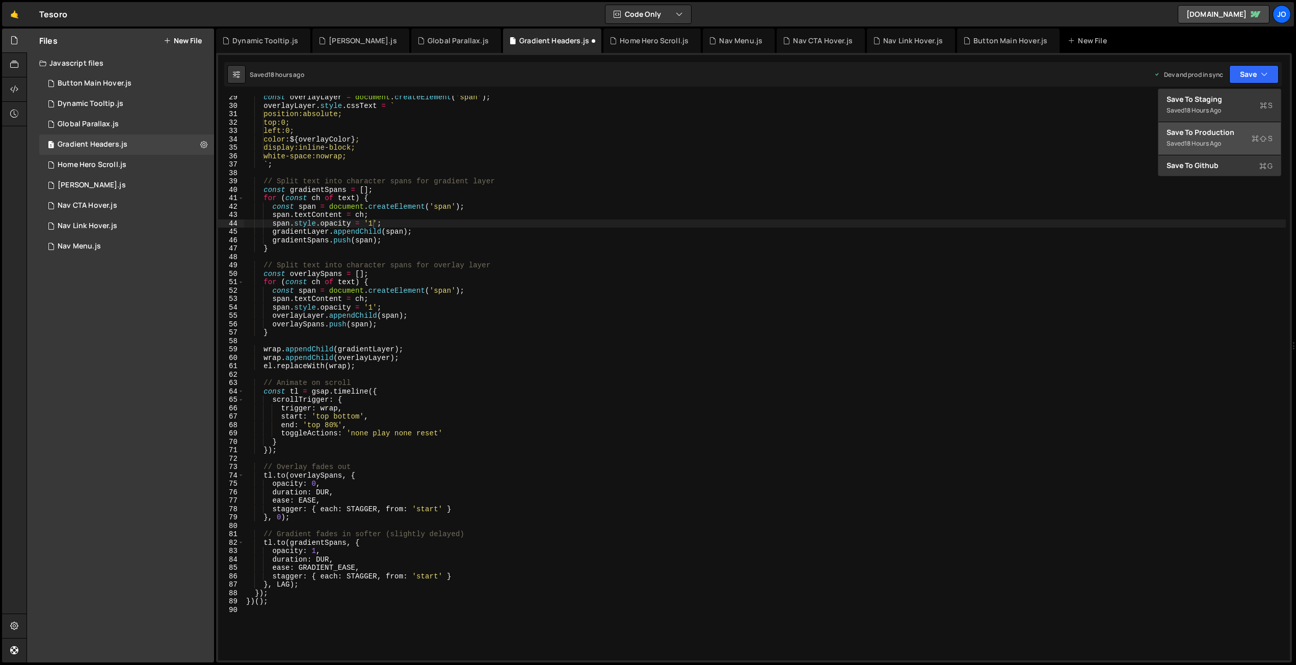
click at [1206, 151] on button "Save to Production S Saved 18 hours ago" at bounding box center [1219, 138] width 122 height 33
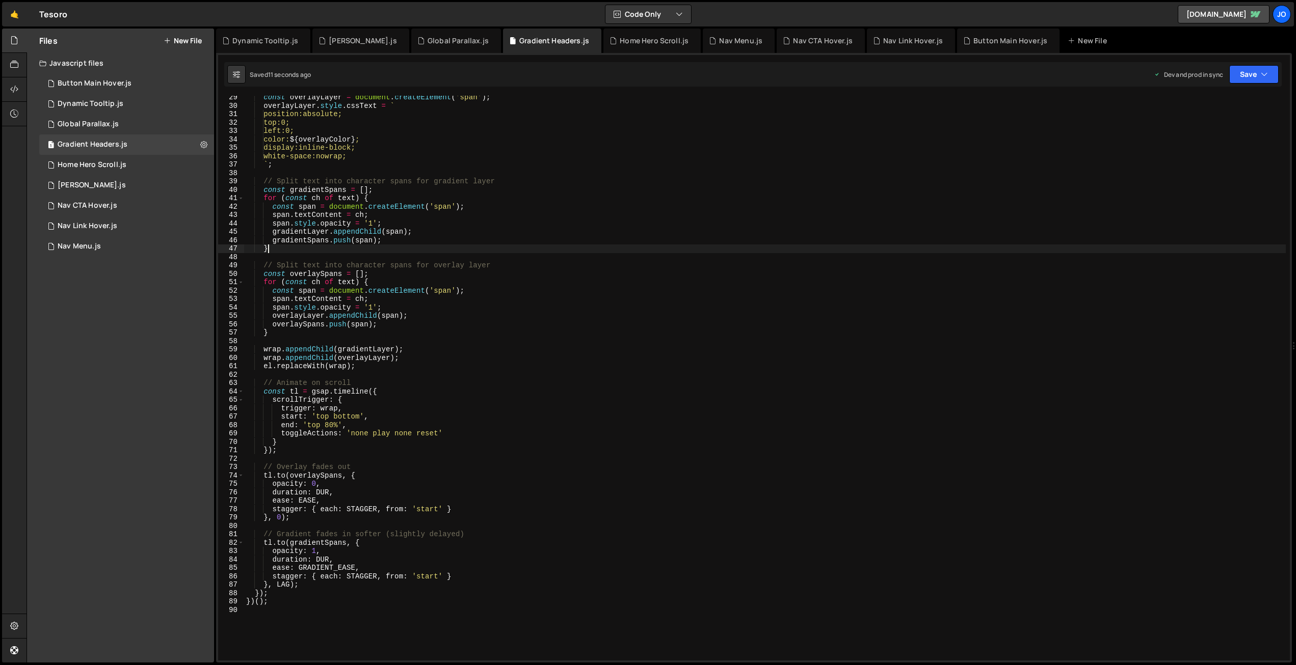
scroll to position [0, 1]
click at [466, 249] on div "const overlayLayer = document . createElement ( 'span' ) ; overlayLayer . style…" at bounding box center [764, 384] width 1041 height 582
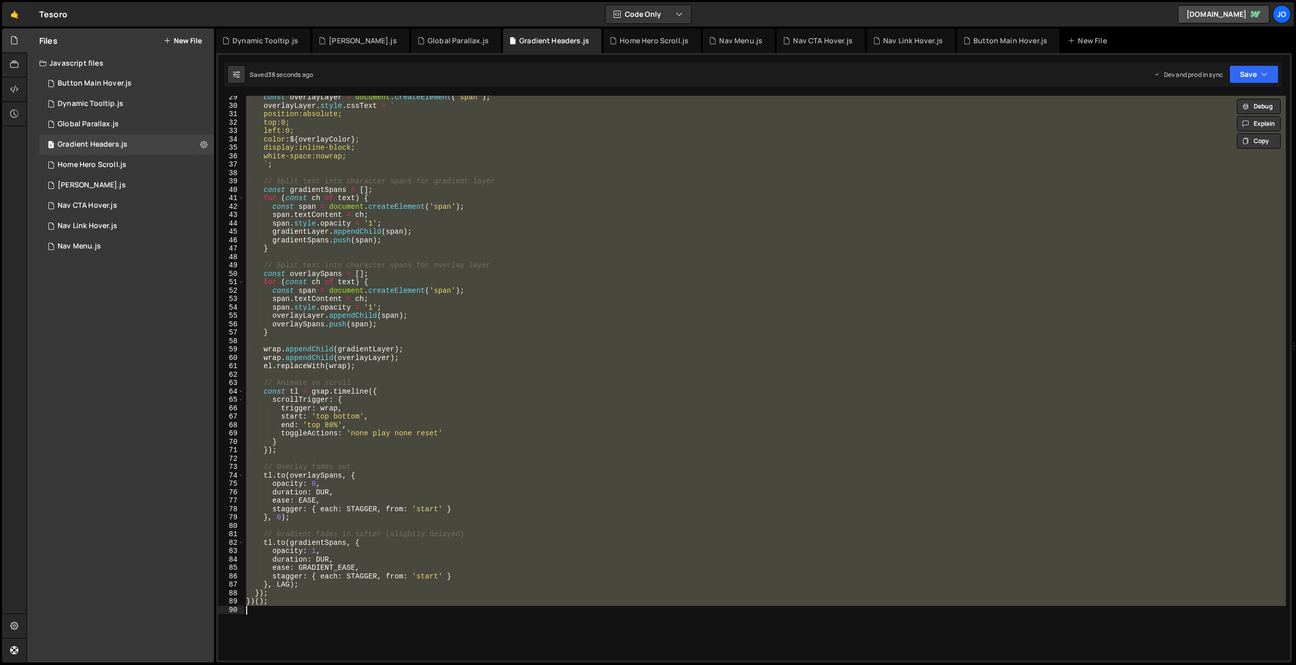
click at [435, 263] on div "const overlayLayer = document . createElement ( 'span' ) ; overlayLayer . style…" at bounding box center [764, 378] width 1041 height 565
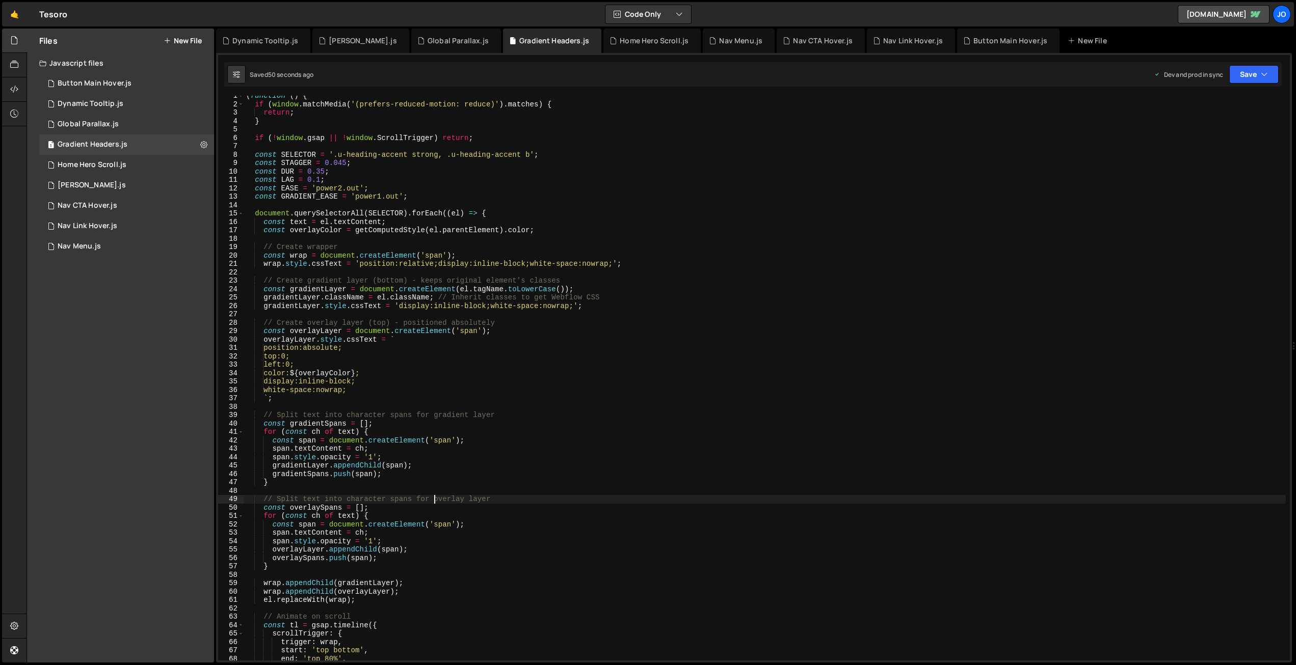
scroll to position [0, 0]
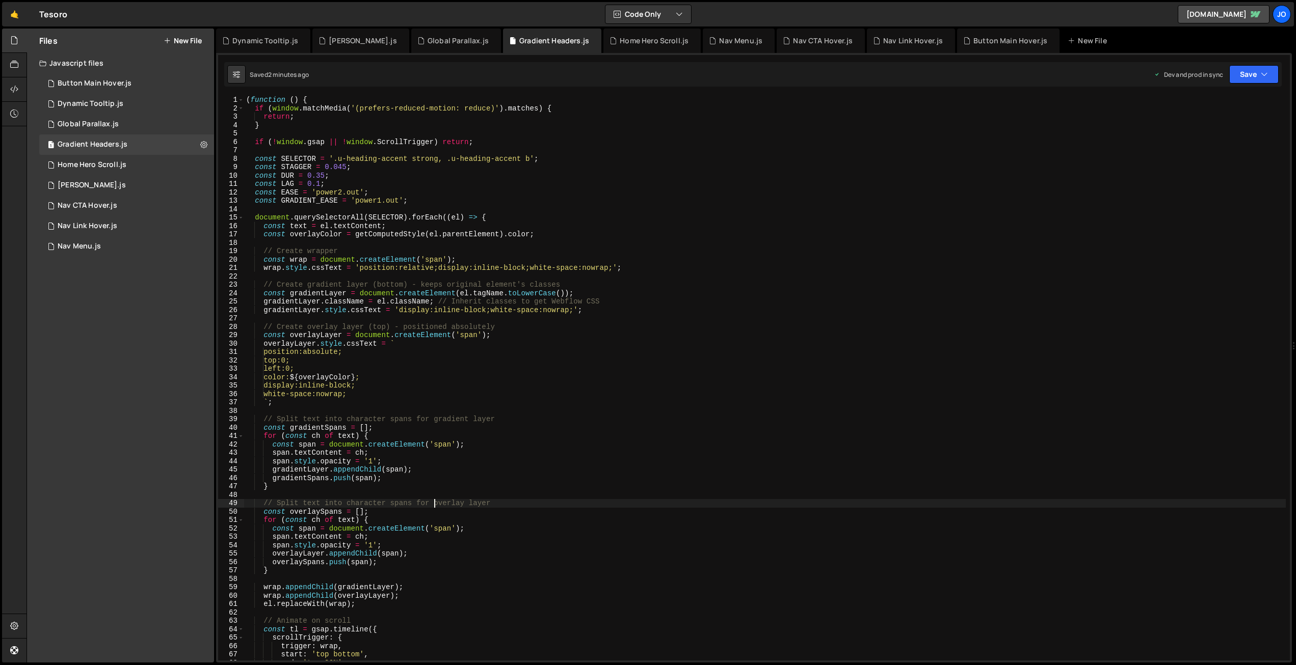
click at [480, 202] on div "( function ( ) { if ( window . matchMedia ( '(prefers-reduced-motion: reduce)' …" at bounding box center [764, 387] width 1041 height 582
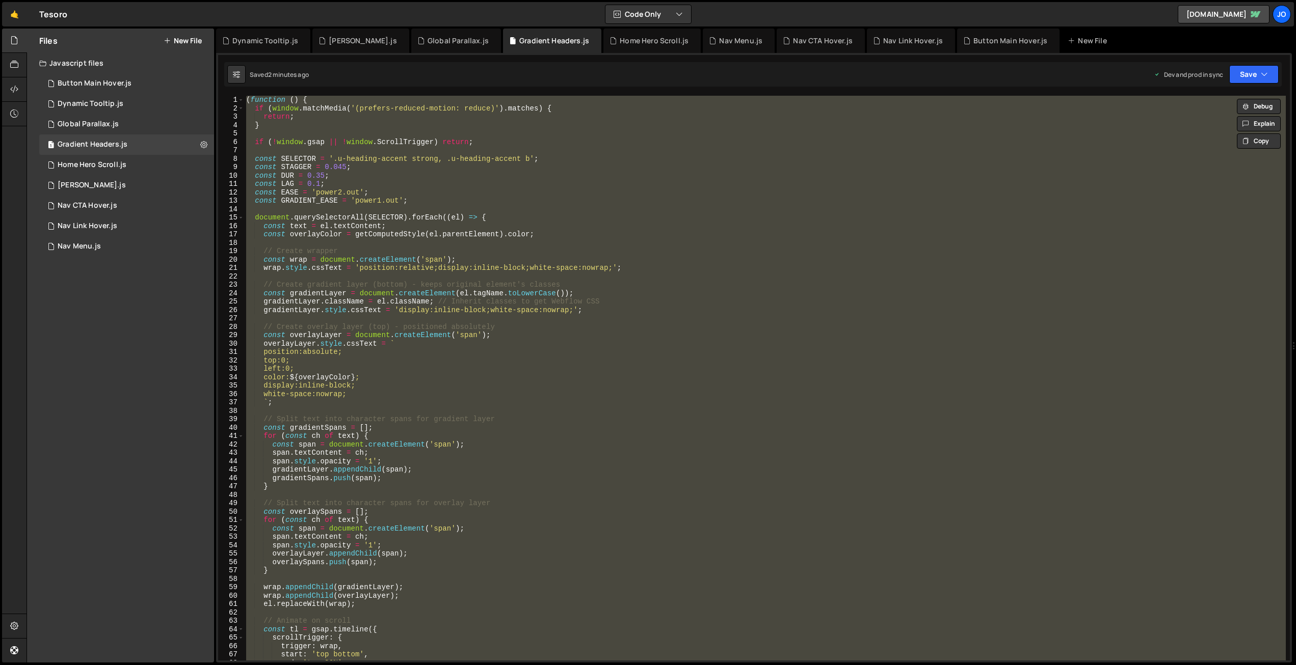
paste textarea
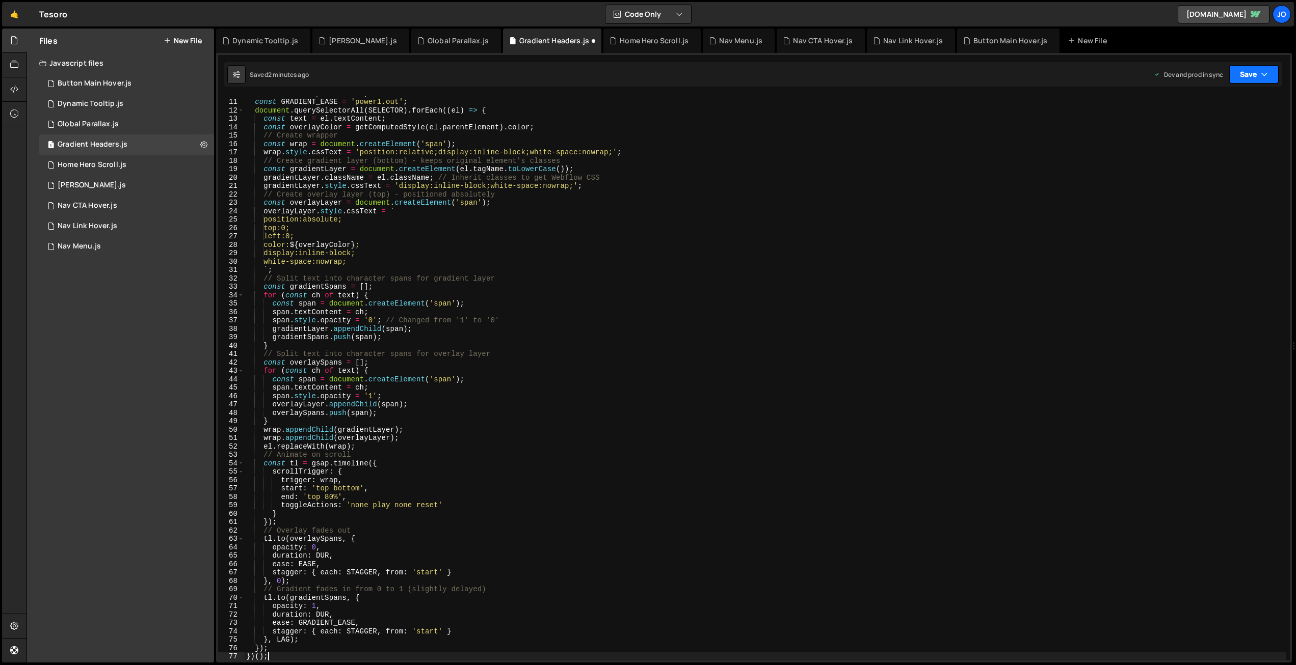
click at [1265, 72] on icon "button" at bounding box center [1264, 74] width 7 height 10
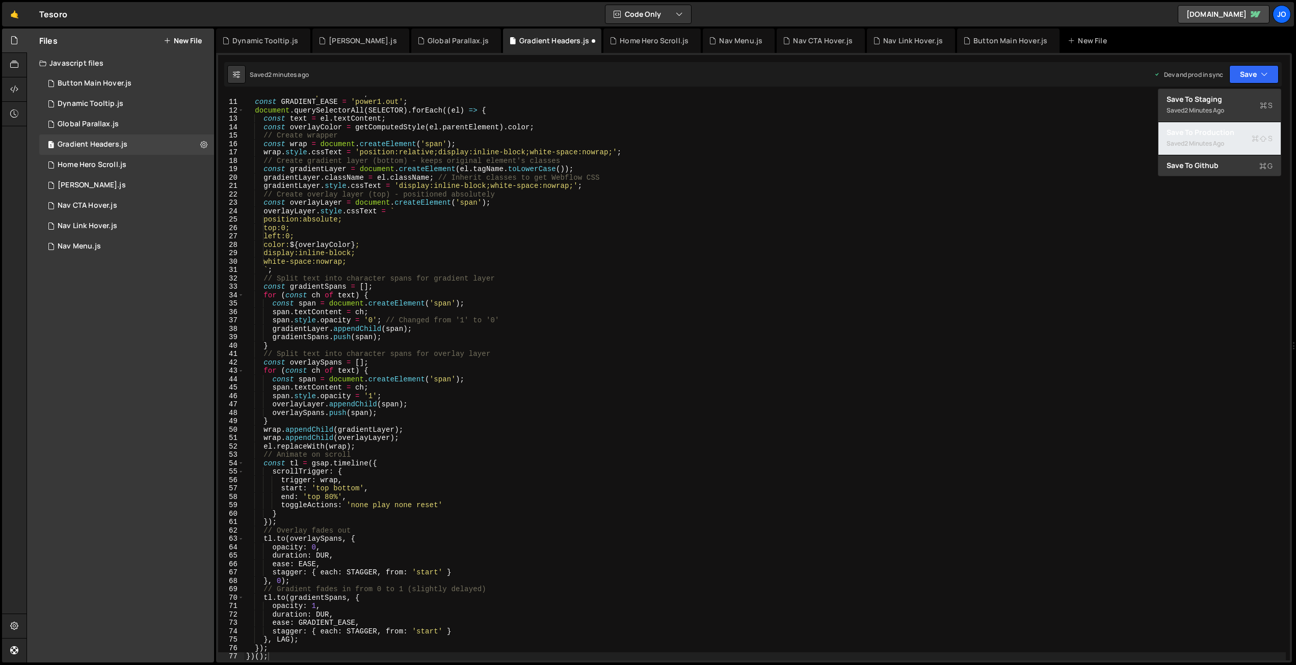
click at [1209, 140] on div "2 minutes ago" at bounding box center [1204, 143] width 40 height 9
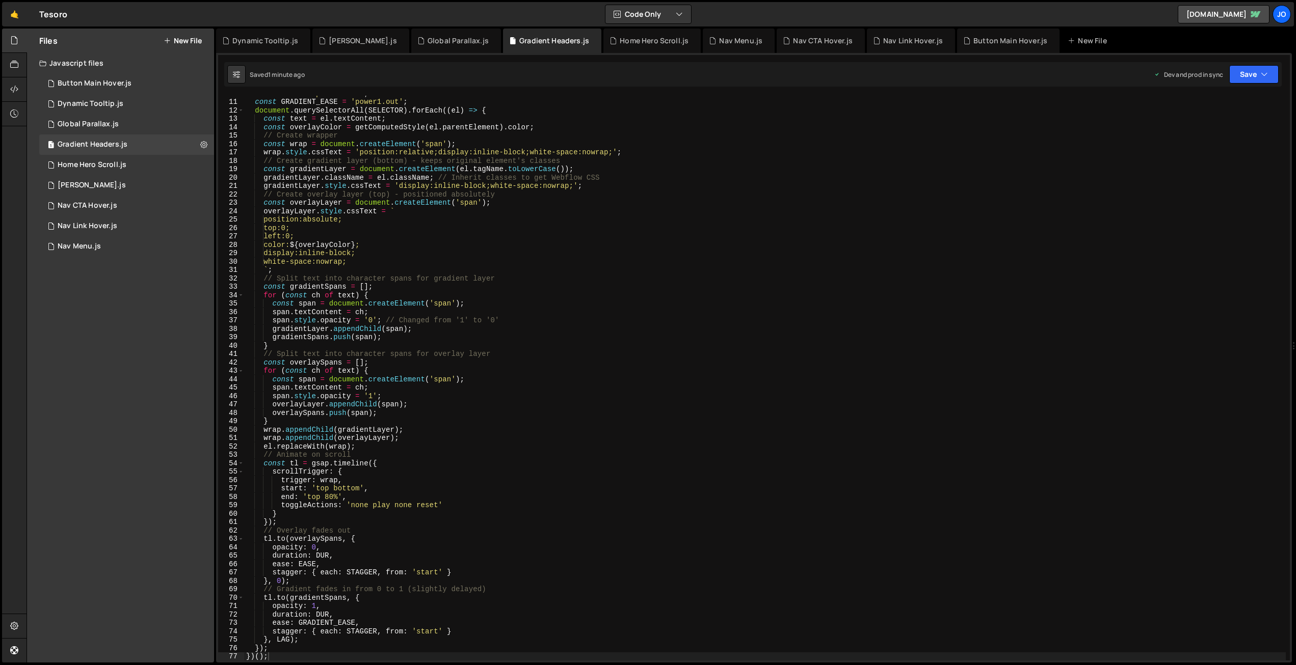
click at [511, 334] on div "const EASE = 'power2.out' ; const GRADIENT_EASE = 'power1.out' ; document . que…" at bounding box center [764, 380] width 1041 height 582
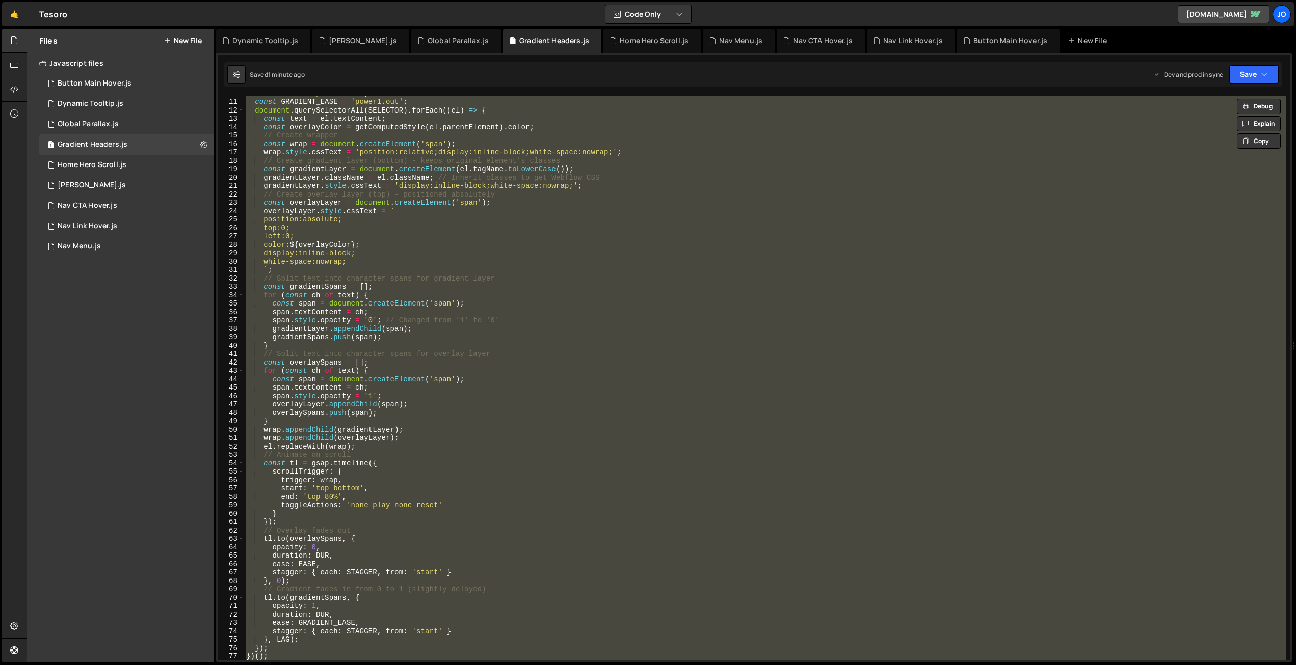
paste textarea
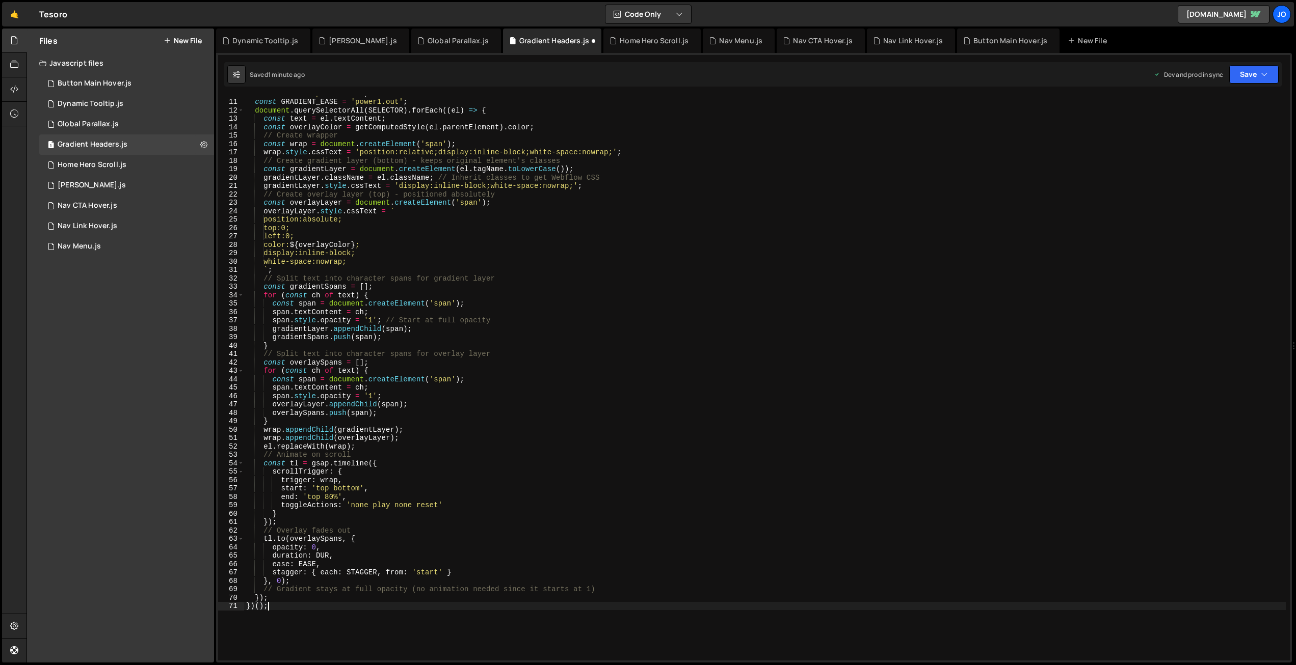
scroll to position [91, 0]
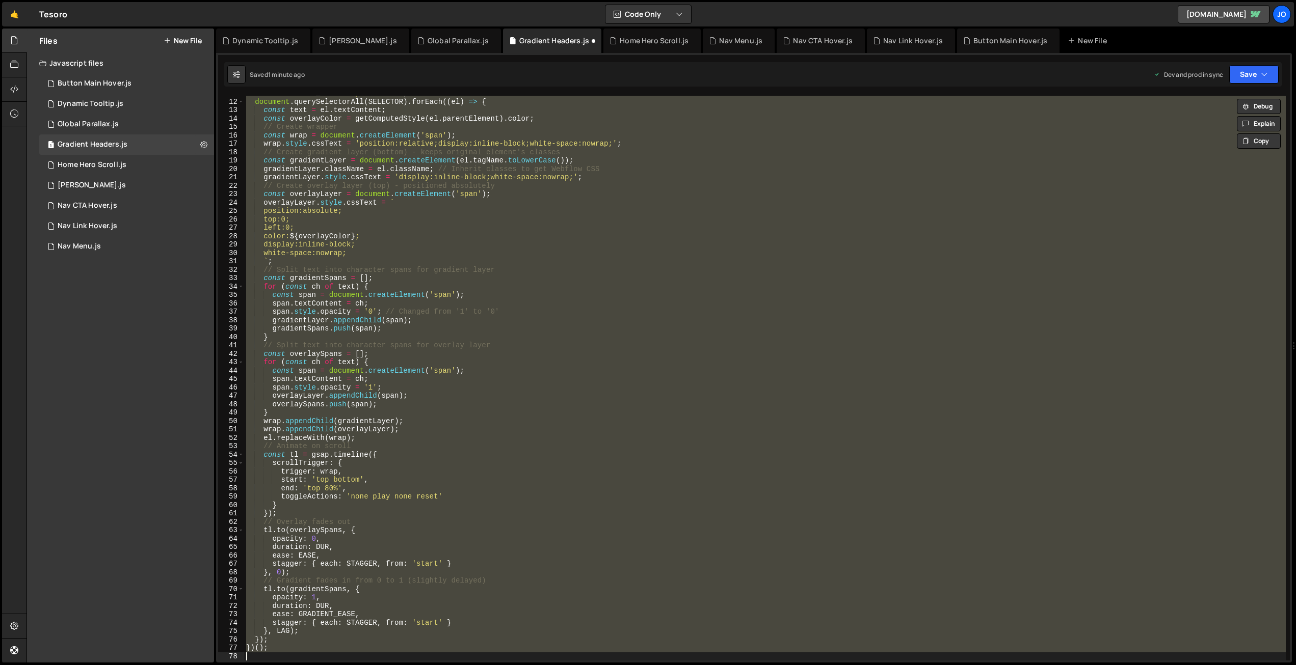
paste textarea
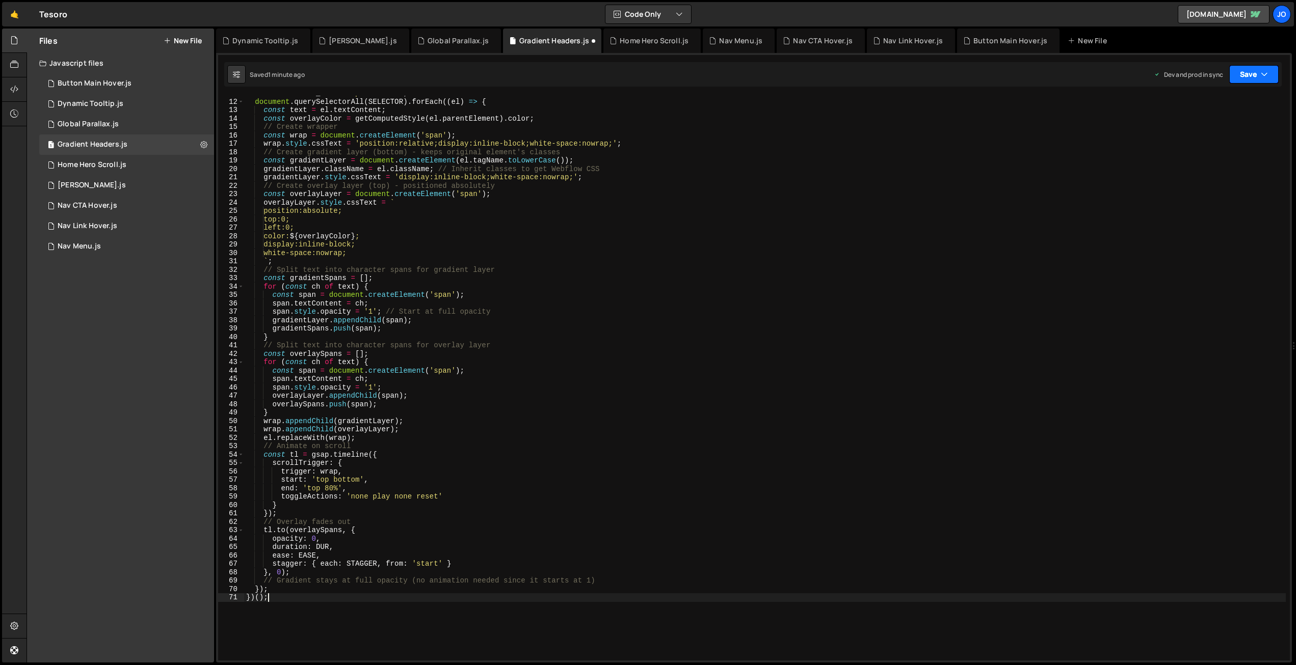
click at [1252, 70] on button "Save" at bounding box center [1253, 74] width 49 height 18
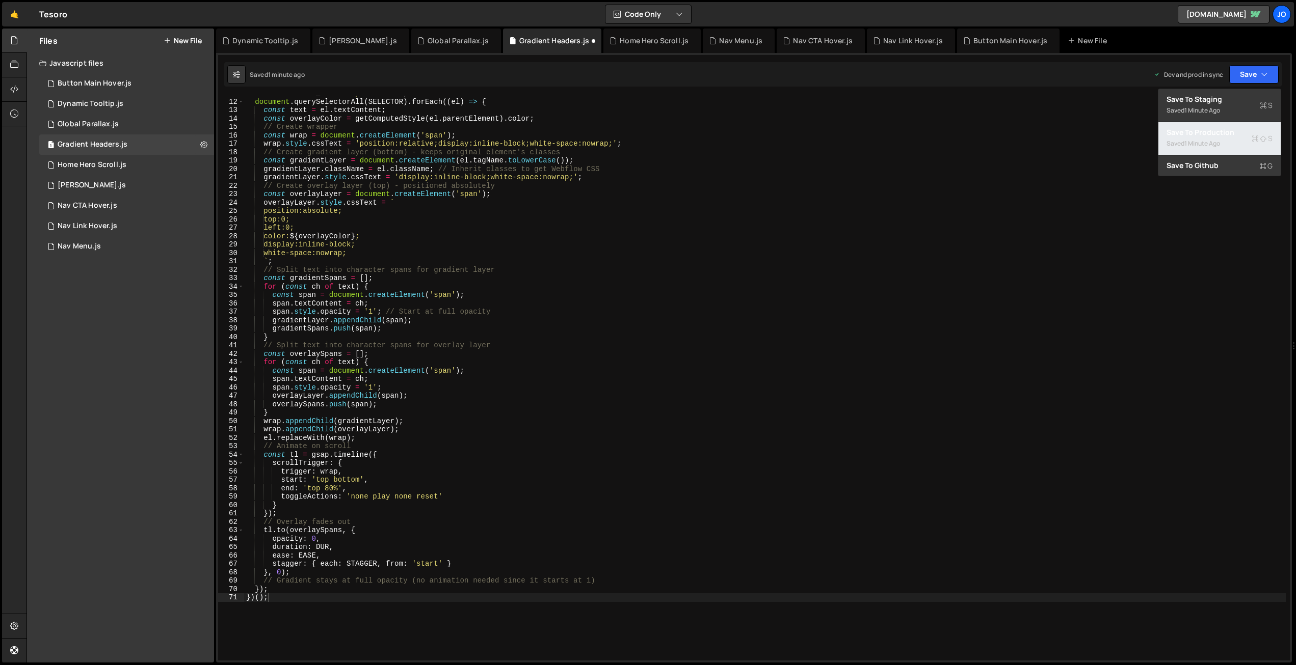
click at [1232, 133] on div "Save to Production S" at bounding box center [1219, 132] width 106 height 10
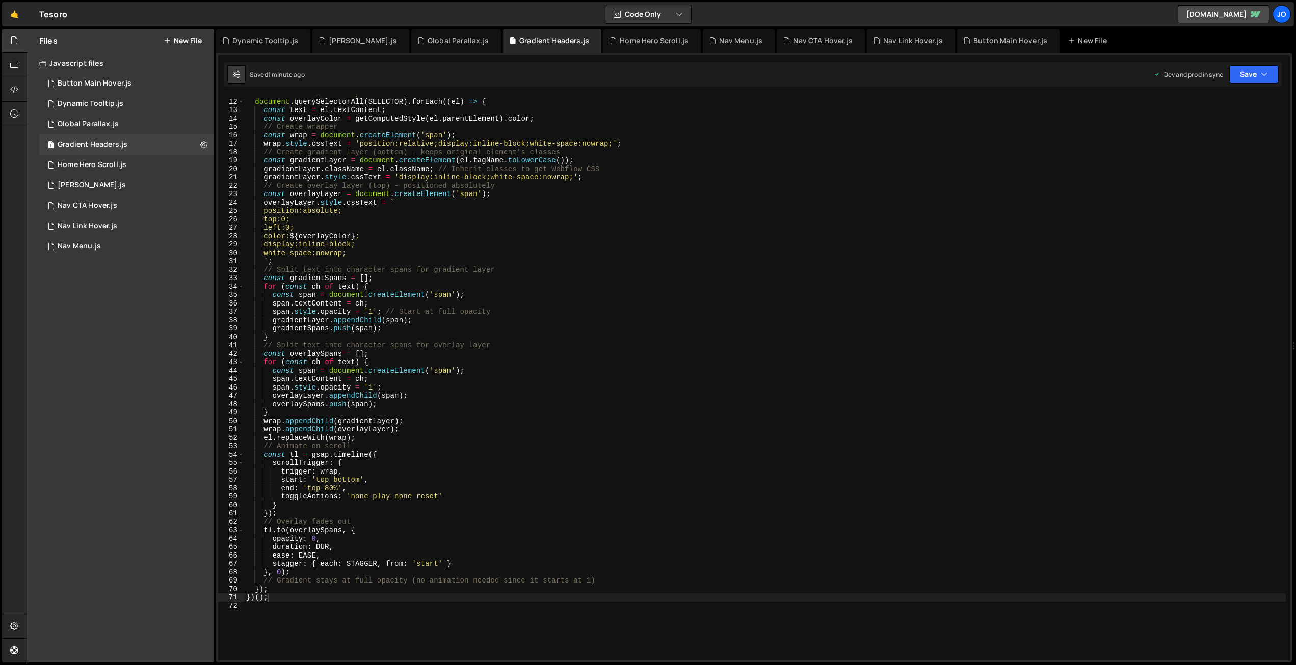
click at [499, 229] on div "const GRADIENT_EASE = 'power1.out' ; document . querySelectorAll ( SELECTOR ) .…" at bounding box center [764, 380] width 1041 height 582
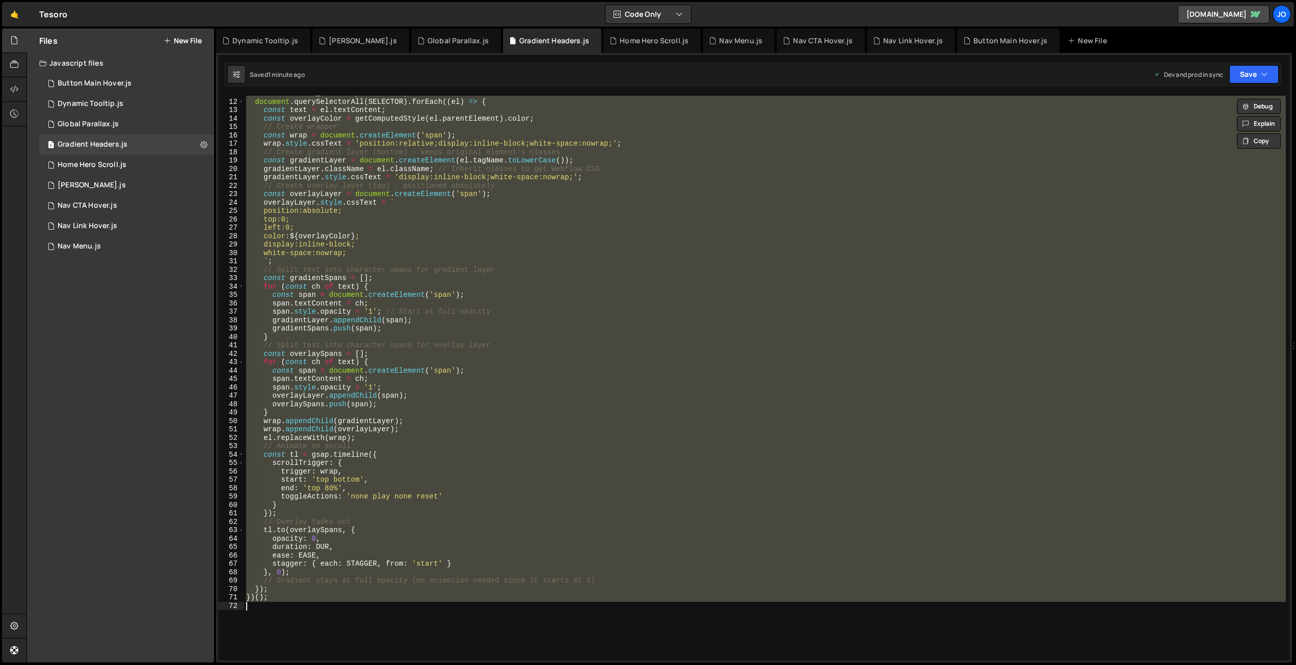
paste textarea
type textarea "})();"
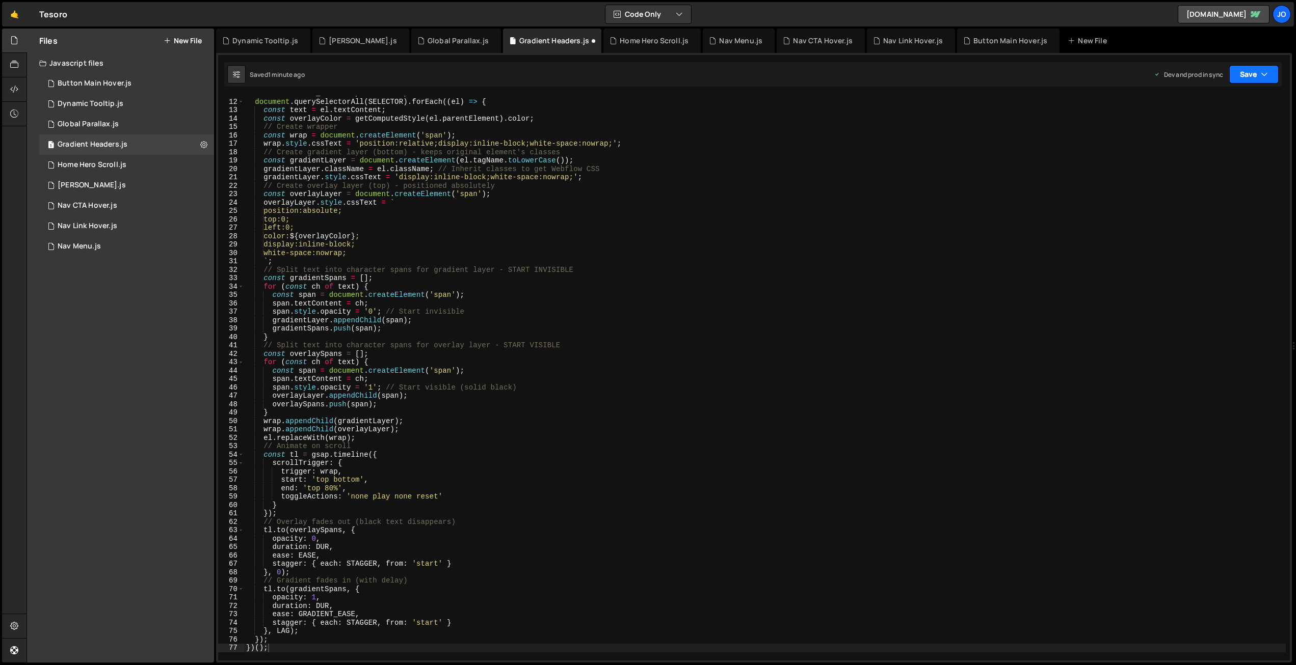
click at [1241, 73] on button "Save" at bounding box center [1253, 74] width 49 height 18
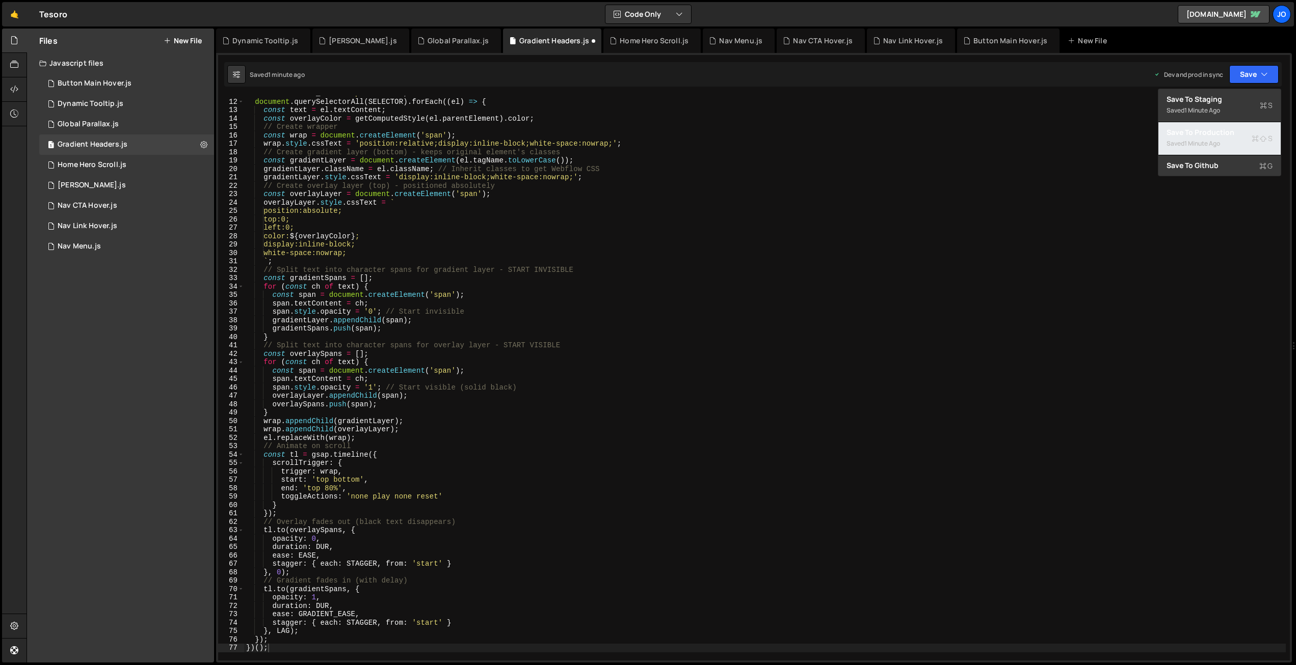
click at [1227, 138] on div "Saved 1 minute ago" at bounding box center [1219, 144] width 106 height 12
